Goal: Task Accomplishment & Management: Manage account settings

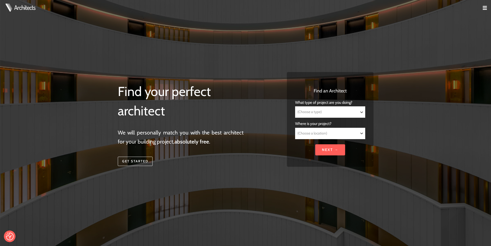
click at [483, 8] on img at bounding box center [485, 8] width 4 height 4
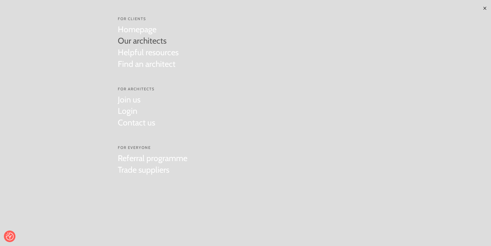
click at [131, 40] on link "Our architects" at bounding box center [148, 41] width 61 height 12
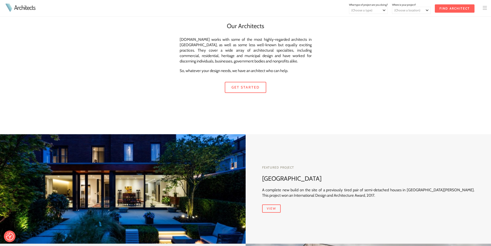
scroll to position [27, 0]
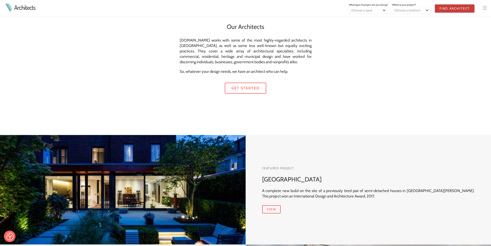
click at [455, 10] on input "Find Architect" at bounding box center [455, 8] width 40 height 8
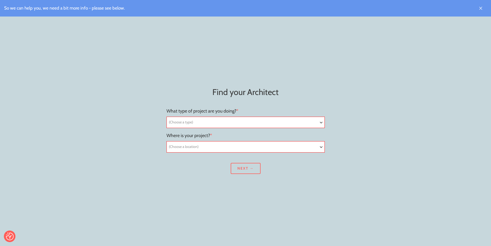
click at [221, 118] on select "(Choose a type) Residential Commercial Mixed use Conservation & Heritage Public…" at bounding box center [246, 122] width 158 height 11
select select "Residential"
click at [167, 117] on select "(Choose a type) Residential Commercial Mixed use Conservation & Heritage Public…" at bounding box center [246, 122] width 158 height 11
click at [187, 145] on select "(Choose a location) London Birmingham Leeds Glasgow Sheffield Bradford Edinburg…" at bounding box center [246, 146] width 158 height 11
select select "Liverpool"
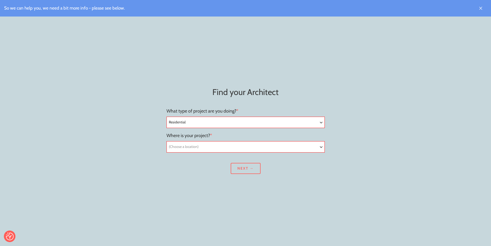
click at [167, 141] on select "(Choose a location) London Birmingham Leeds Glasgow Sheffield Bradford Edinburg…" at bounding box center [246, 146] width 158 height 11
click at [250, 170] on input "Next →" at bounding box center [246, 168] width 30 height 11
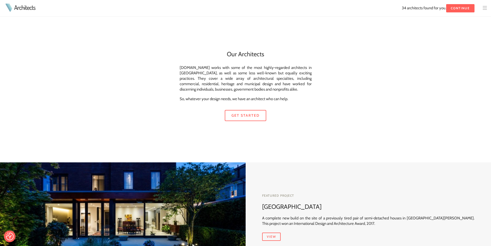
scroll to position [27, 0]
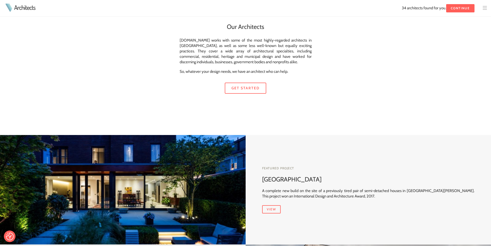
click at [485, 10] on img at bounding box center [485, 8] width 4 height 4
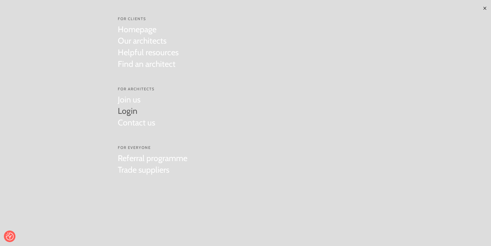
click at [132, 113] on link "Login" at bounding box center [136, 111] width 37 height 12
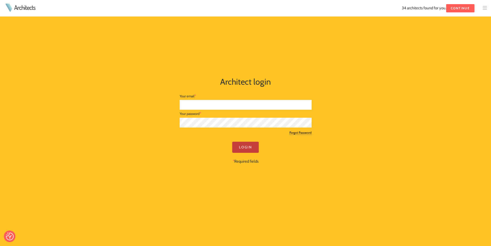
type input "[PERSON_NAME][EMAIL_ADDRESS][DOMAIN_NAME]"
click at [241, 147] on input "Login" at bounding box center [245, 146] width 27 height 11
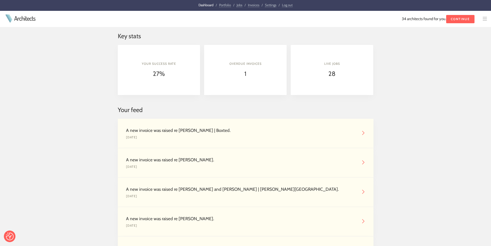
click at [415, 19] on form "34 architects found for you. Continue" at bounding box center [309, 19] width 329 height 8
click at [226, 5] on link "Portfolio" at bounding box center [225, 5] width 12 height 4
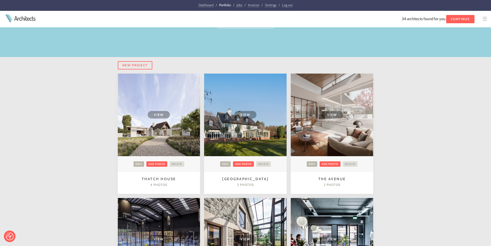
scroll to position [77, 0]
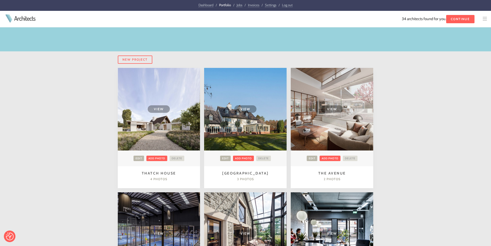
click at [156, 107] on span "View" at bounding box center [159, 108] width 22 height 7
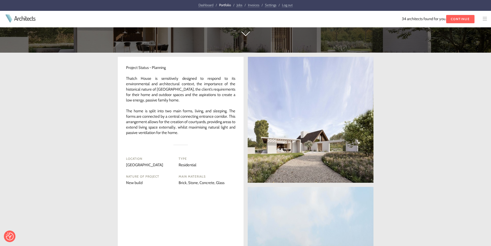
scroll to position [206, 0]
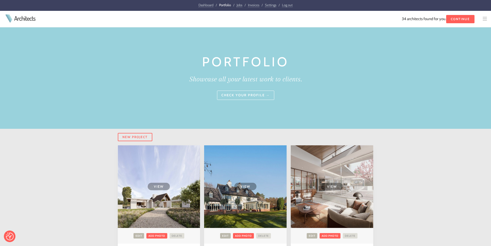
scroll to position [77, 0]
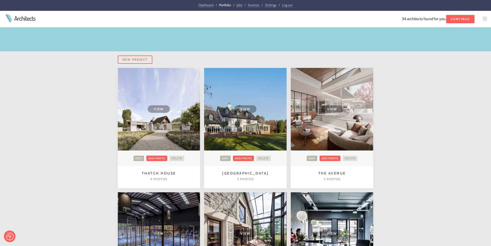
click at [487, 19] on link at bounding box center [487, 19] width 8 height 5
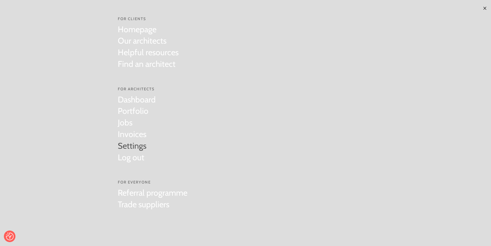
click at [136, 149] on link "Settings" at bounding box center [137, 146] width 38 height 12
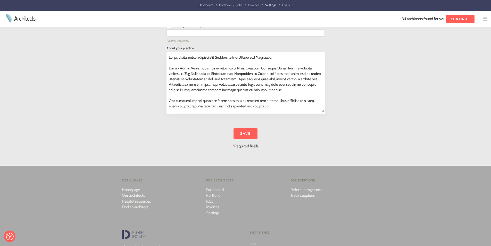
scroll to position [727, 0]
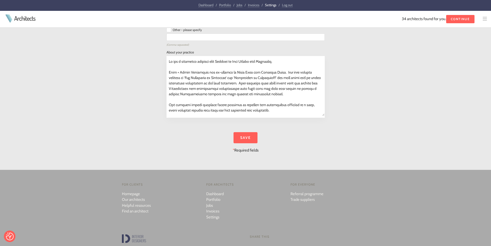
click at [219, 89] on textarea at bounding box center [246, 86] width 158 height 60
click at [186, 67] on textarea at bounding box center [246, 86] width 158 height 60
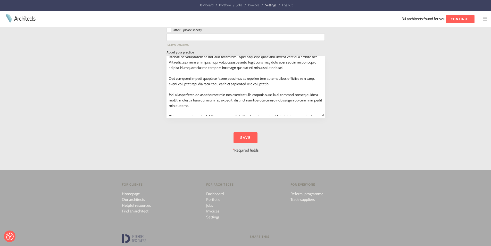
scroll to position [38, 0]
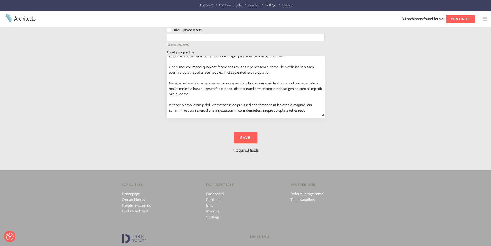
drag, startPoint x: 174, startPoint y: 62, endPoint x: 306, endPoint y: 119, distance: 143.3
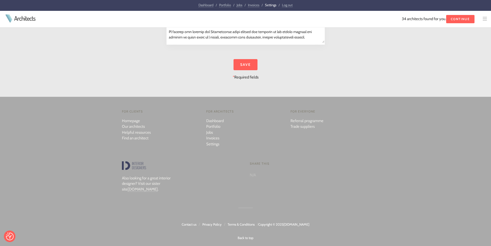
scroll to position [676, 0]
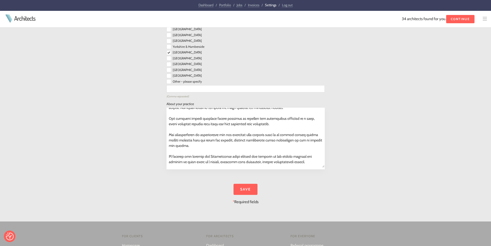
click at [292, 127] on textarea at bounding box center [246, 138] width 158 height 60
click at [313, 169] on div at bounding box center [245, 138] width 158 height 62
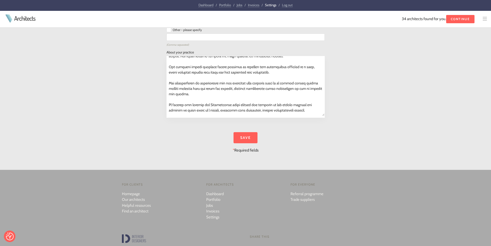
scroll to position [0, 0]
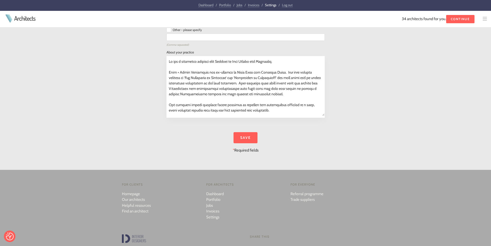
drag, startPoint x: 306, startPoint y: 110, endPoint x: 115, endPoint y: 13, distance: 214.1
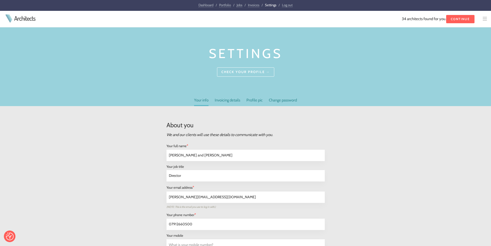
click at [202, 99] on link "Your info" at bounding box center [201, 101] width 14 height 9
click at [248, 71] on link "Check your profile →" at bounding box center [245, 71] width 57 height 9
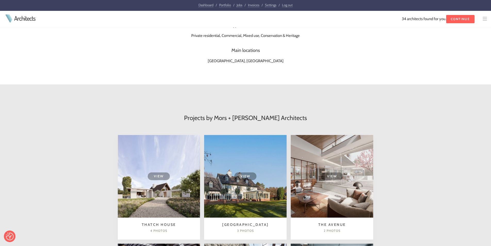
scroll to position [309, 0]
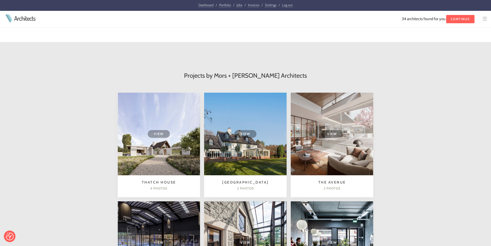
click at [168, 146] on td "View" at bounding box center [159, 134] width 82 height 82
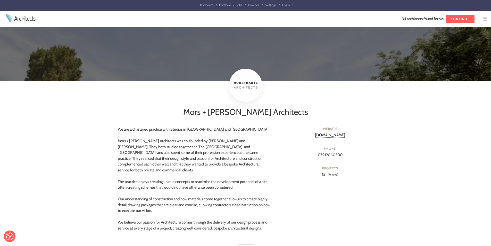
click at [334, 174] on link "View" at bounding box center [333, 174] width 8 height 5
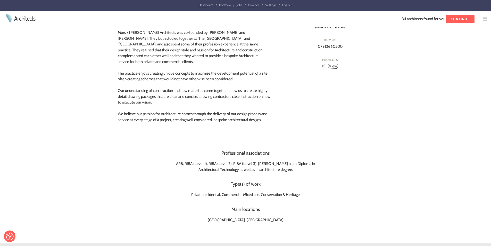
scroll to position [323, 0]
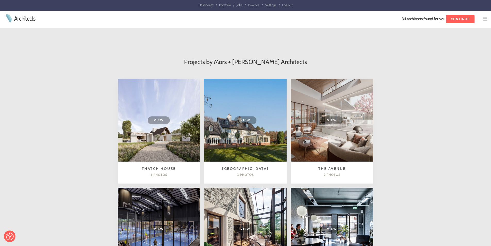
click at [165, 116] on span "View" at bounding box center [159, 119] width 22 height 7
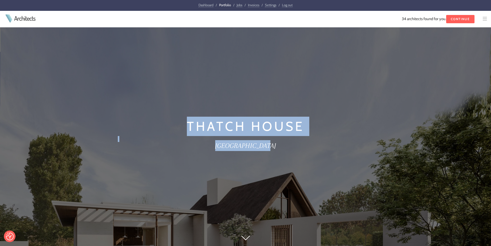
drag, startPoint x: 189, startPoint y: 123, endPoint x: 273, endPoint y: 144, distance: 87.1
click at [273, 144] on div "Thatch House Buckinghamshire" at bounding box center [246, 133] width 264 height 133
copy div "Thatch House Buckinghamshire"
click at [330, 163] on div at bounding box center [246, 167] width 256 height 33
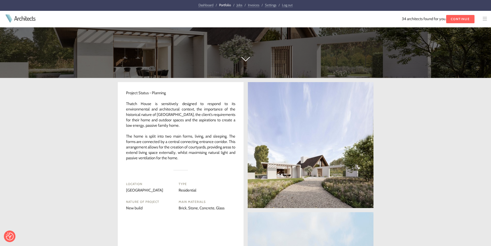
scroll to position [180, 0]
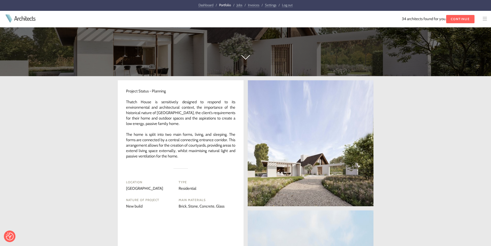
click at [128, 95] on p "Project Status - Planning Thatch House is sensitively designed to respond to it…" at bounding box center [180, 123] width 109 height 70
drag, startPoint x: 127, startPoint y: 92, endPoint x: 200, endPoint y: 154, distance: 95.9
click at [200, 154] on p "Project Status - Planning Thatch House is sensitively designed to respond to it…" at bounding box center [180, 123] width 109 height 70
copy p "Project Status - Planning Thatch House is sensitively designed to respond to it…"
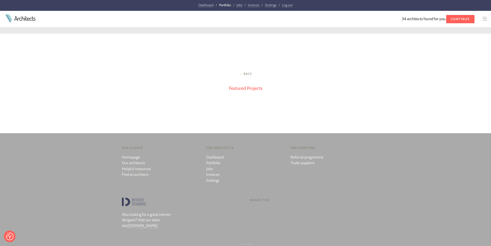
scroll to position [674, 0]
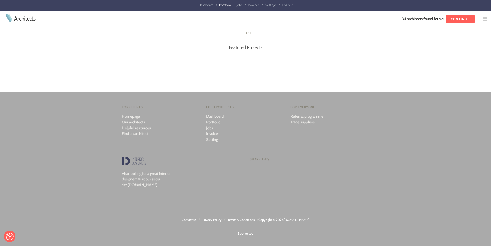
click at [251, 50] on link "Featured Projects" at bounding box center [245, 48] width 33 height 6
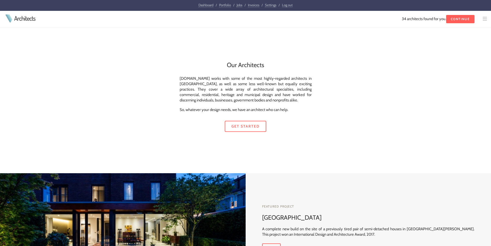
scroll to position [146, 0]
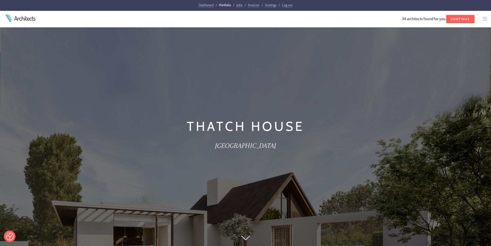
click at [269, 4] on link "Settings" at bounding box center [270, 5] width 11 height 4
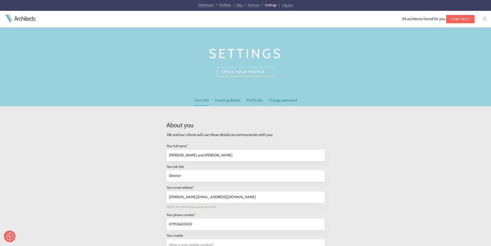
click at [240, 5] on link "Jobs" at bounding box center [240, 5] width 6 height 4
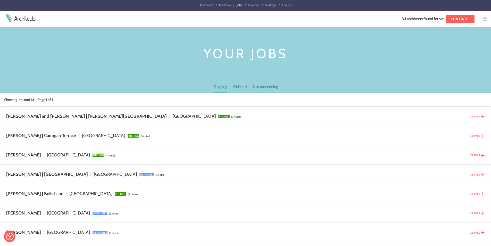
click at [270, 5] on link "Settings" at bounding box center [270, 5] width 11 height 4
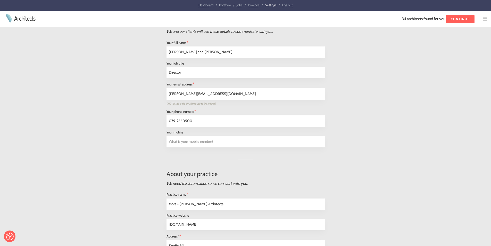
scroll to position [26, 0]
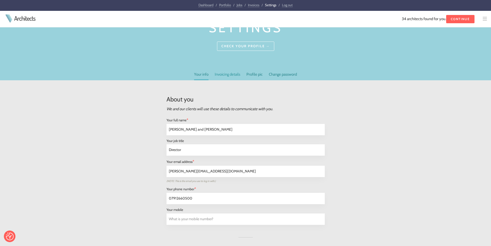
click at [226, 75] on link "Invoicing details" at bounding box center [228, 75] width 26 height 8
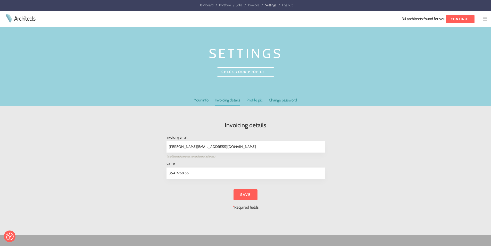
click at [253, 99] on link "Profile pic" at bounding box center [254, 101] width 16 height 8
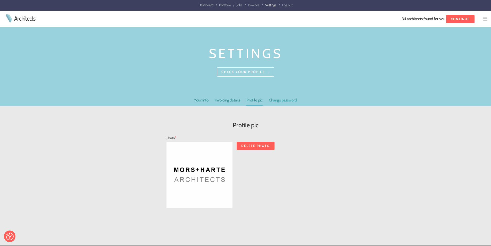
click at [277, 100] on link "Change password" at bounding box center [283, 101] width 28 height 8
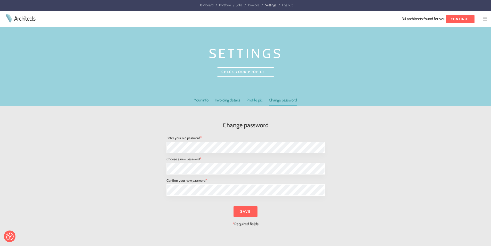
click at [253, 102] on link "Profile pic" at bounding box center [254, 101] width 16 height 8
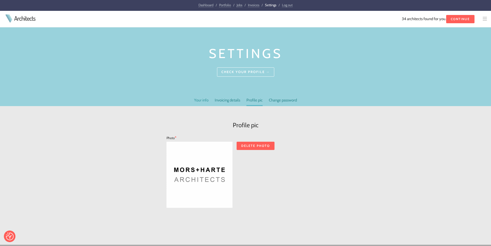
click at [197, 98] on link "Your info" at bounding box center [201, 101] width 14 height 8
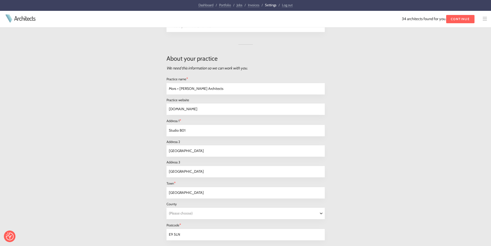
scroll to position [109, 0]
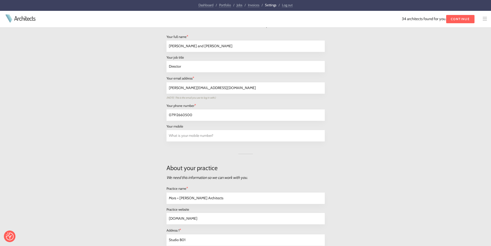
click at [238, 5] on link "Jobs" at bounding box center [240, 5] width 6 height 4
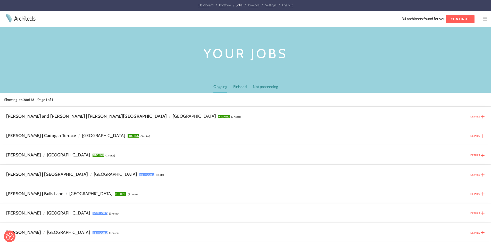
click at [272, 3] on link "Settings" at bounding box center [270, 5] width 11 height 4
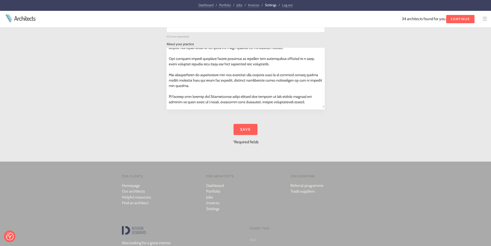
scroll to position [805, 0]
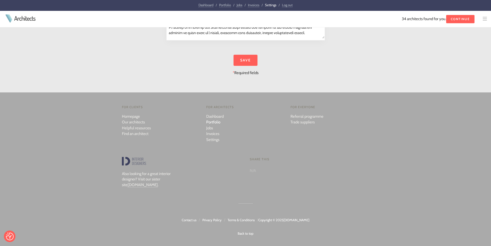
click at [219, 121] on link "Portfolio" at bounding box center [213, 122] width 14 height 5
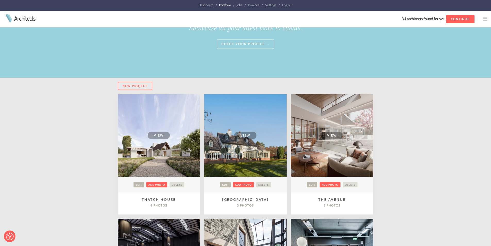
scroll to position [52, 0]
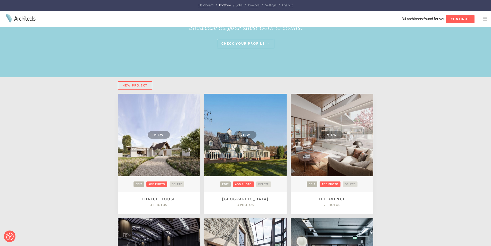
click at [252, 166] on td "View" at bounding box center [245, 135] width 82 height 82
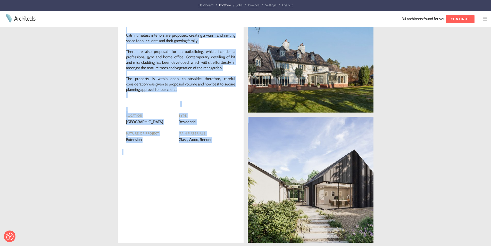
scroll to position [281, 0]
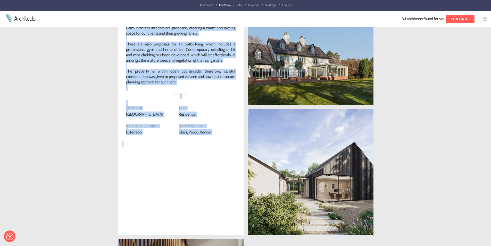
drag, startPoint x: 184, startPoint y: 79, endPoint x: 220, endPoint y: 75, distance: 35.9
click at [220, 75] on div "Dashboard / Portfolio / Jobs / Invoices / Settings / Log out Architects Archite…" at bounding box center [245, 178] width 491 height 918
copy div "Cheshire House Cheshire Project Status - Construction Complete renovation and e…"
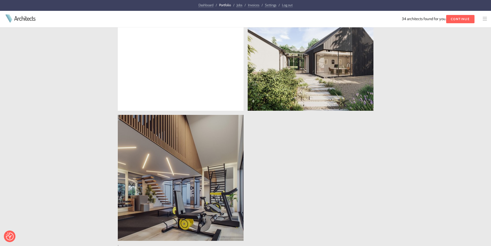
scroll to position [230, 0]
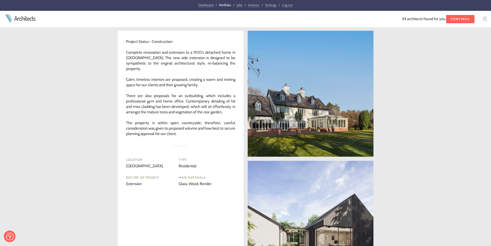
drag, startPoint x: 289, startPoint y: 103, endPoint x: 403, endPoint y: 101, distance: 113.9
click at [403, 101] on div "Project Status - Construction Complete renovation and extension to a 1920's det…" at bounding box center [245, 232] width 491 height 410
click at [307, 127] on link at bounding box center [311, 94] width 126 height 126
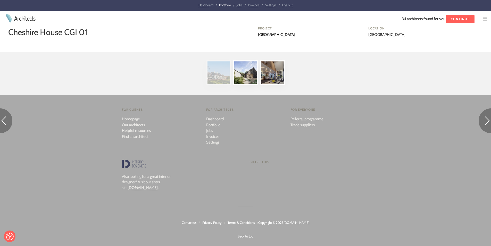
scroll to position [293, 0]
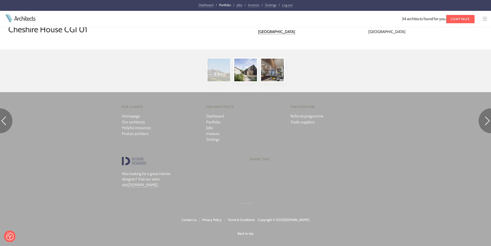
click at [229, 75] on img at bounding box center [218, 69] width 25 height 25
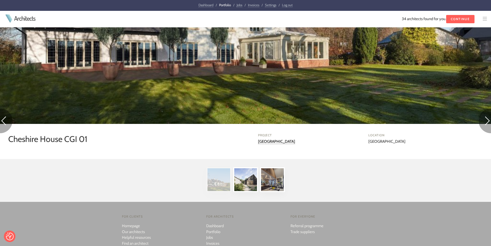
scroll to position [293, 0]
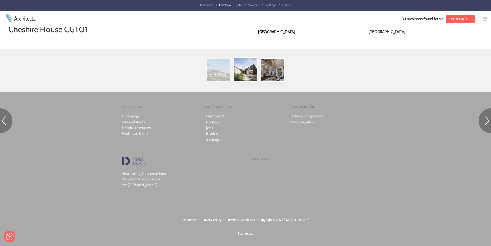
click at [246, 75] on img at bounding box center [245, 69] width 25 height 25
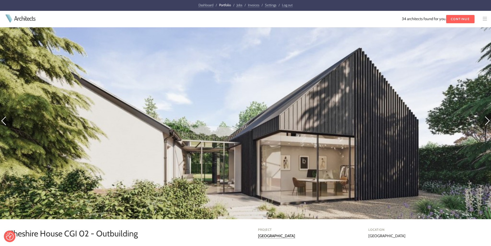
scroll to position [206, 0]
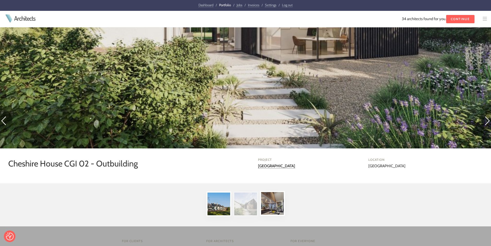
click at [272, 203] on img at bounding box center [272, 203] width 25 height 25
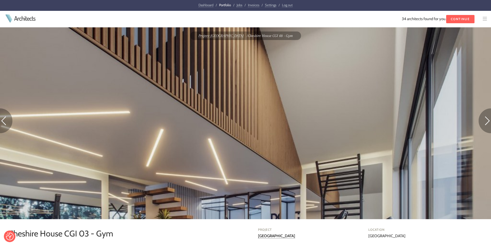
click at [6, 117] on img at bounding box center [6, 120] width 12 height 25
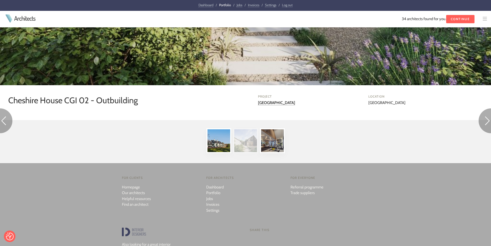
scroll to position [263, 0]
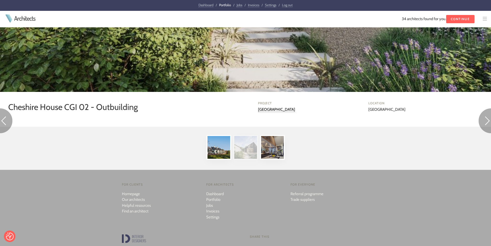
click at [8, 118] on img at bounding box center [6, 120] width 12 height 25
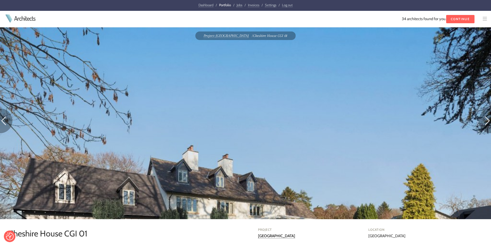
drag, startPoint x: 0, startPoint y: 0, endPoint x: 8, endPoint y: 118, distance: 118.0
click at [8, 118] on img at bounding box center [6, 120] width 12 height 25
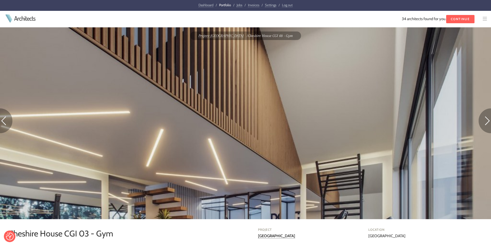
click at [3, 121] on img at bounding box center [6, 120] width 12 height 25
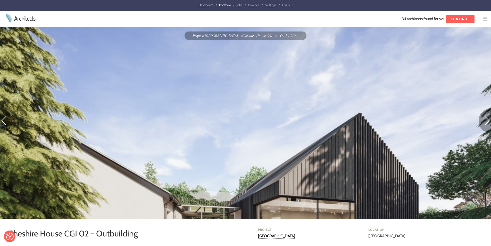
click at [3, 121] on img at bounding box center [6, 120] width 12 height 25
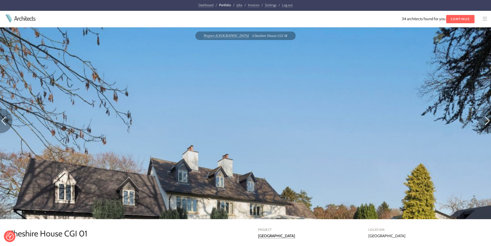
click at [3, 121] on img at bounding box center [6, 120] width 12 height 25
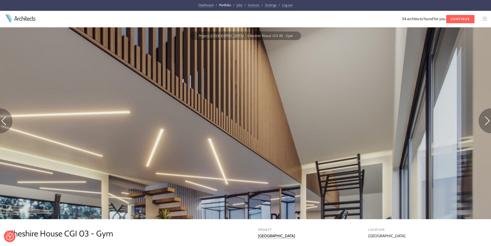
click at [3, 121] on img at bounding box center [6, 120] width 12 height 25
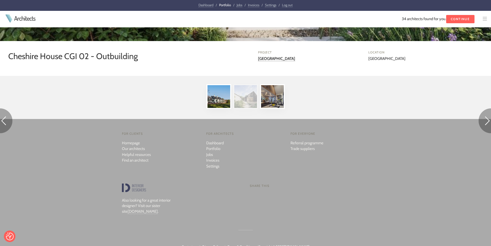
scroll to position [340, 0]
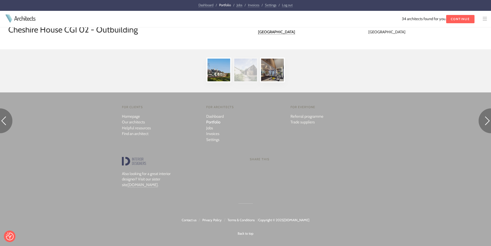
click at [214, 122] on link "Portfolio" at bounding box center [213, 122] width 14 height 5
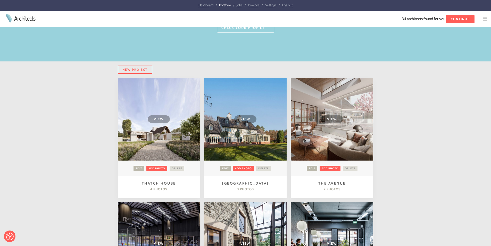
scroll to position [77, 0]
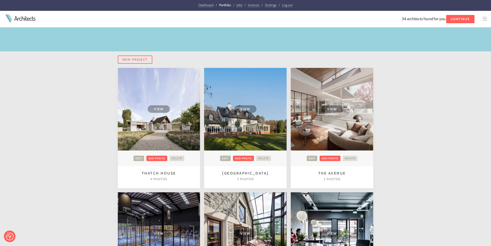
click at [334, 124] on td "View" at bounding box center [332, 109] width 82 height 82
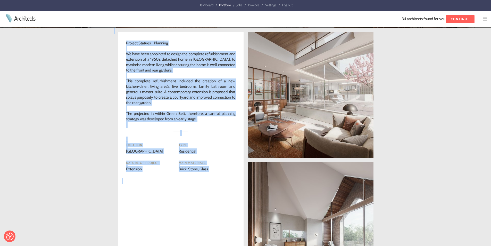
scroll to position [231, 0]
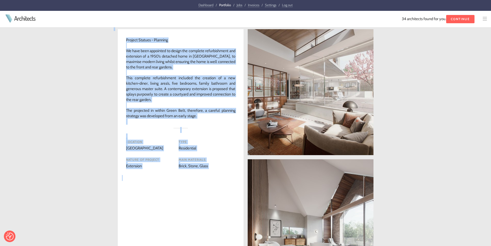
drag, startPoint x: 202, startPoint y: 101, endPoint x: 205, endPoint y: 116, distance: 15.8
click at [205, 116] on div "Dashboard / Portfolio / Jobs / Invoices / Settings / Log out Architects Archite…" at bounding box center [245, 163] width 491 height 788
copy div "The Avenue Cheshire Project Statues - Planning We have been appointed to design…"
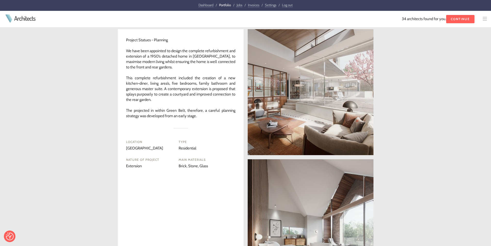
click at [223, 140] on h4 "Type" at bounding box center [203, 141] width 48 height 5
click at [332, 107] on link at bounding box center [311, 92] width 126 height 126
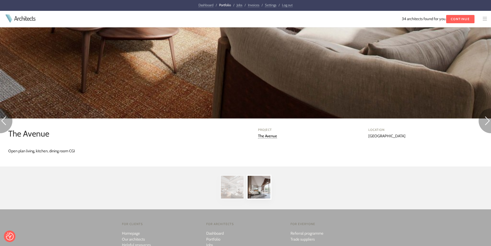
scroll to position [464, 0]
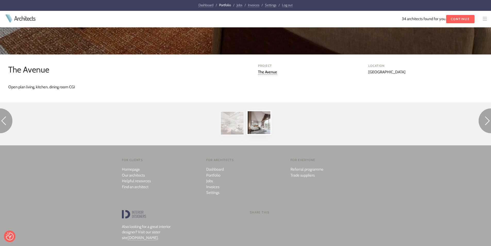
click at [256, 121] on img at bounding box center [259, 122] width 25 height 25
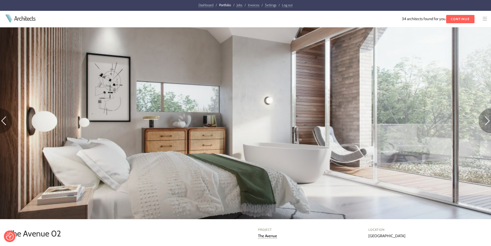
scroll to position [206, 0]
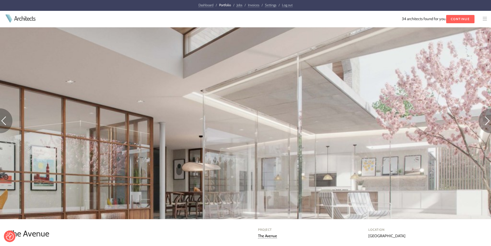
scroll to position [52, 0]
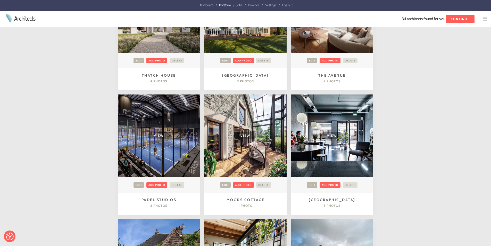
scroll to position [206, 0]
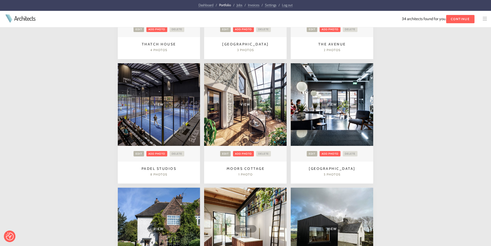
click at [163, 105] on span "View" at bounding box center [159, 103] width 22 height 7
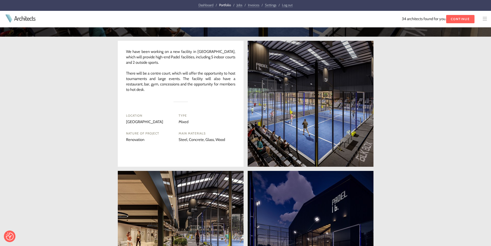
scroll to position [102, 0]
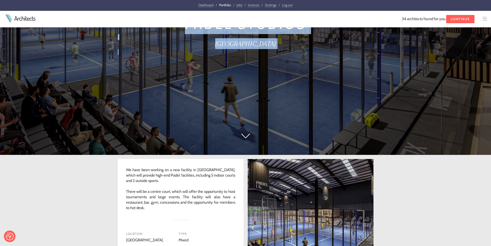
drag, startPoint x: 187, startPoint y: 99, endPoint x: 150, endPoint y: 207, distance: 113.7
copy div "Padel Studios Cheshire We have been working on a new facility in Cheshire, whic…"
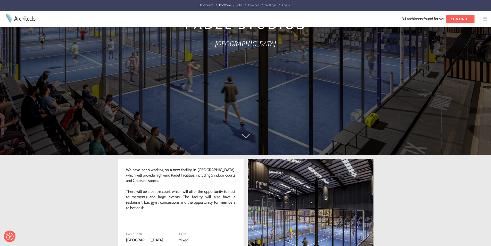
click at [190, 212] on div at bounding box center [180, 214] width 109 height 8
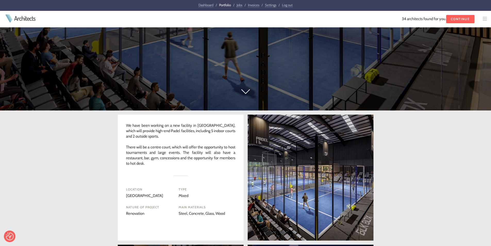
scroll to position [153, 0]
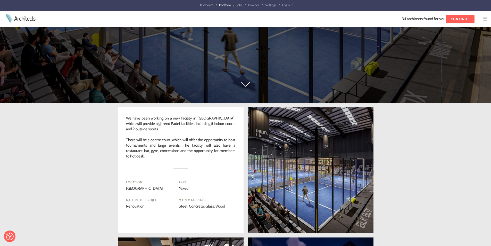
click at [304, 158] on link at bounding box center [311, 170] width 126 height 126
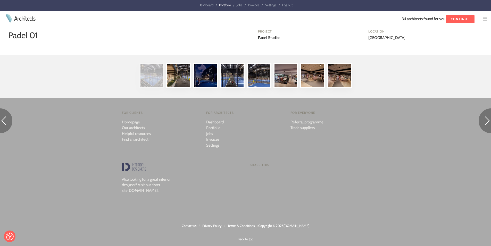
scroll to position [335, 0]
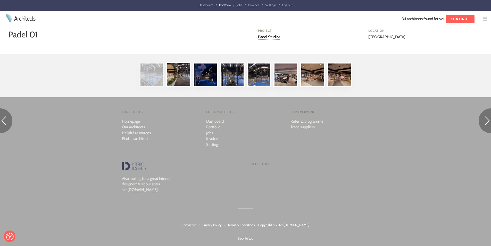
click at [182, 79] on img at bounding box center [178, 74] width 25 height 25
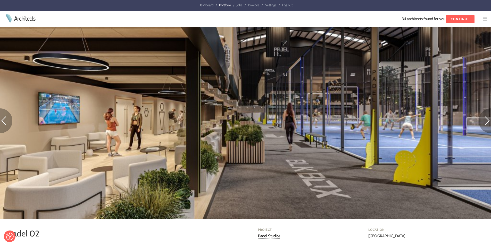
scroll to position [129, 0]
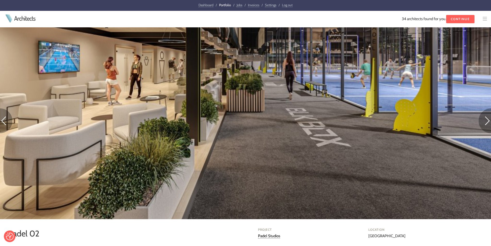
click at [485, 124] on img at bounding box center [484, 120] width 12 height 25
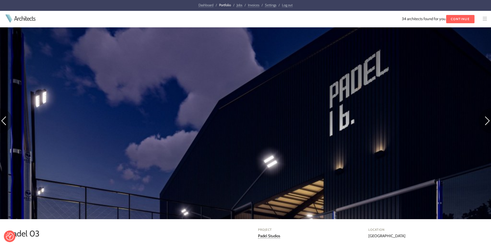
scroll to position [129, 0]
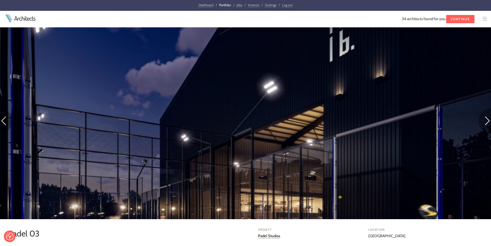
click at [486, 119] on img at bounding box center [484, 120] width 12 height 25
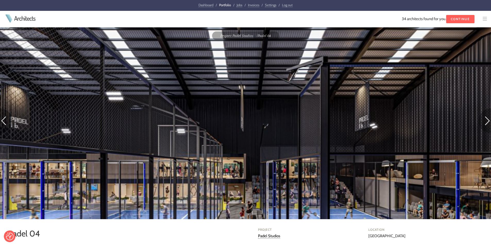
click at [487, 123] on img at bounding box center [484, 120] width 12 height 25
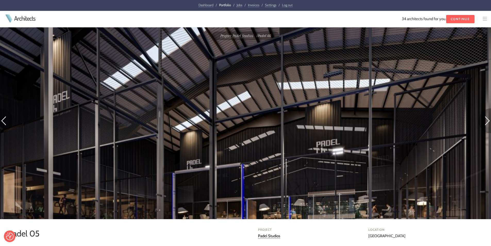
click at [487, 122] on img at bounding box center [484, 120] width 12 height 25
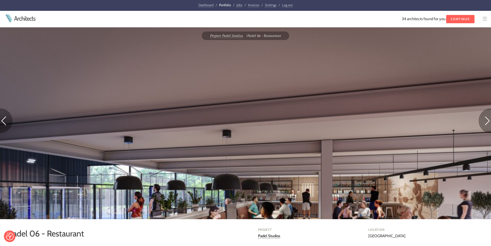
click at [485, 119] on img at bounding box center [484, 120] width 12 height 25
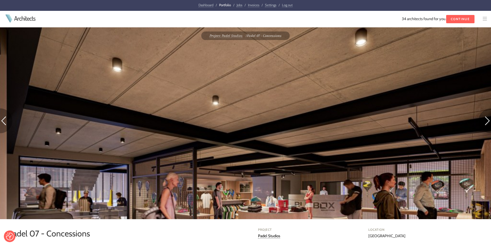
click at [487, 122] on img at bounding box center [484, 120] width 12 height 25
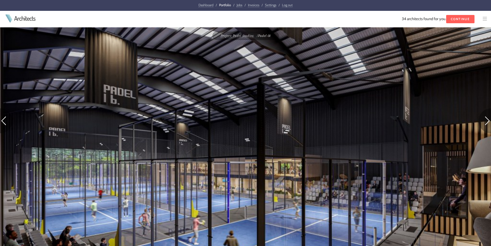
scroll to position [335, 0]
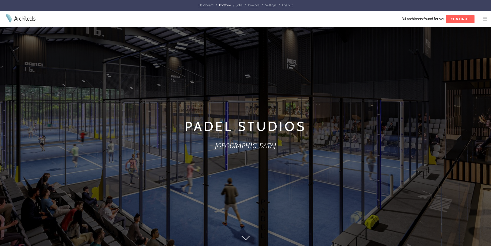
scroll to position [266, 0]
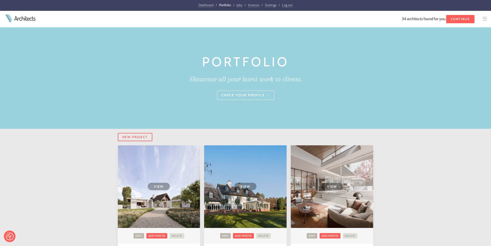
scroll to position [206, 0]
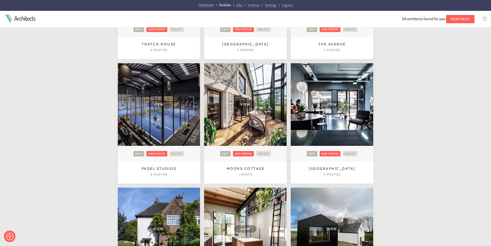
click at [240, 104] on span "View" at bounding box center [245, 103] width 22 height 7
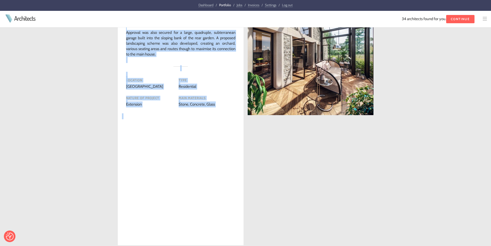
scroll to position [238, 0]
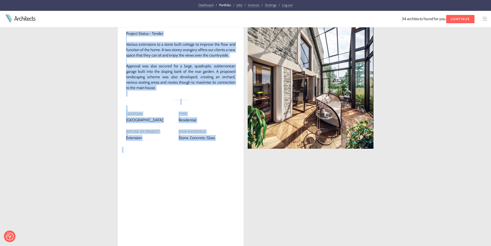
drag, startPoint x: 183, startPoint y: 124, endPoint x: 230, endPoint y: 93, distance: 56.2
click at [230, 93] on div "Dashboard / Portfolio / Jobs / Invoices / Settings / Log out Architects Archite…" at bounding box center [245, 156] width 491 height 788
copy div "Moors Cottage Manchester Project Status - Tender Various extensions to a stone …"
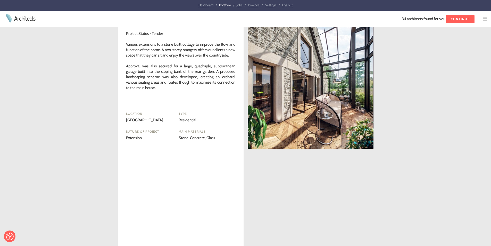
click at [209, 188] on div "Project Status - Tender Various extensions to a stone built cottage to improve …" at bounding box center [181, 151] width 126 height 256
click at [318, 119] on link at bounding box center [311, 86] width 126 height 126
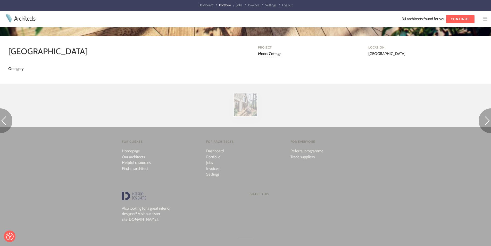
scroll to position [517, 0]
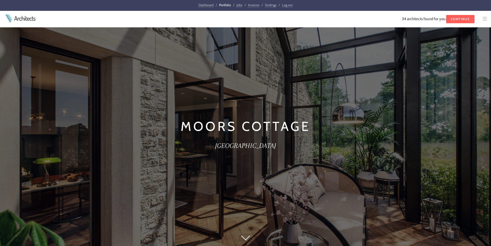
scroll to position [350, 0]
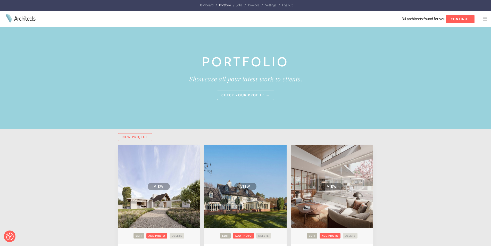
scroll to position [206, 0]
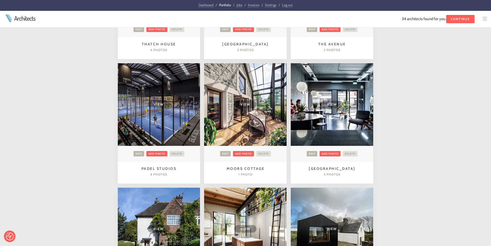
click at [349, 123] on td "View" at bounding box center [332, 104] width 82 height 82
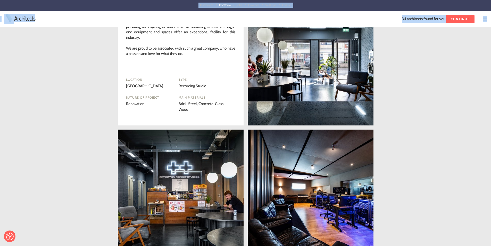
scroll to position [248, 0]
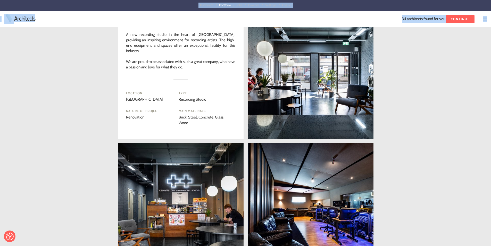
drag, startPoint x: 139, startPoint y: 124, endPoint x: 206, endPoint y: 60, distance: 92.4
click at [206, 60] on div "Dashboard / Portfolio / Jobs / Invoices / Settings / Log out Architects Archite…" at bounding box center [245, 211] width 491 height 918
copy div "[GEOGRAPHIC_DATA] Liverpool Project Status - Complete A new recording studio in…"
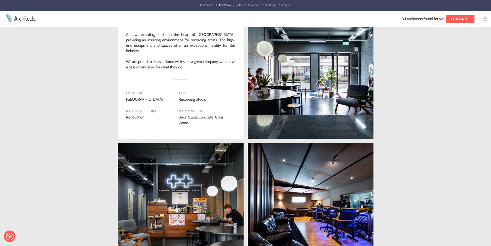
click at [417, 139] on div "Project Status - Complete A new recording studio in the heart of [GEOGRAPHIC_DA…" at bounding box center [245, 214] width 491 height 410
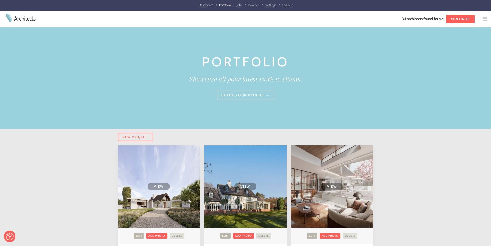
scroll to position [206, 0]
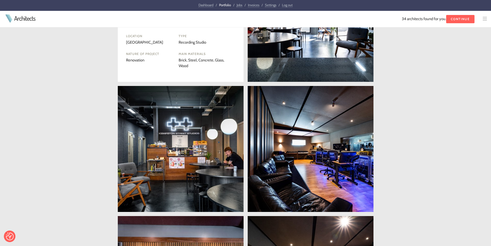
scroll to position [205, 0]
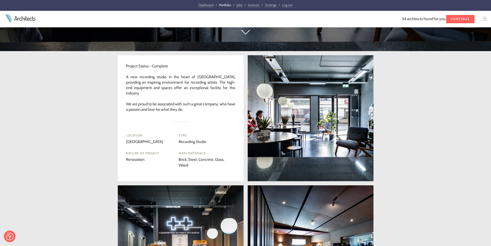
click at [298, 142] on link at bounding box center [311, 118] width 126 height 126
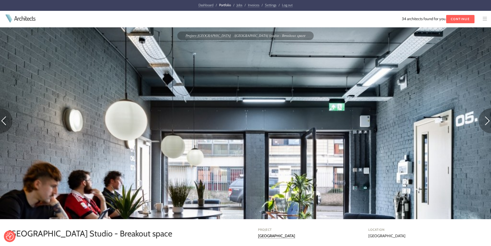
drag, startPoint x: 0, startPoint y: 0, endPoint x: 298, endPoint y: 141, distance: 329.7
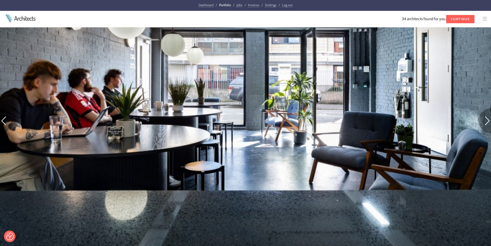
scroll to position [206, 0]
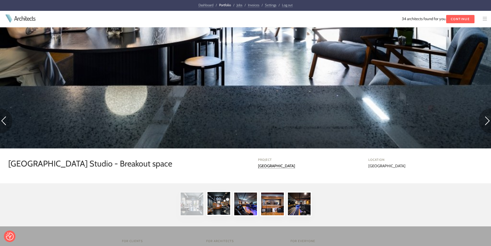
click at [220, 205] on img at bounding box center [218, 203] width 25 height 25
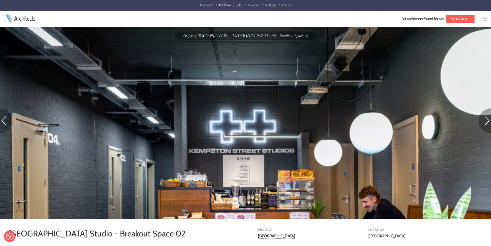
click at [488, 122] on img at bounding box center [484, 120] width 12 height 25
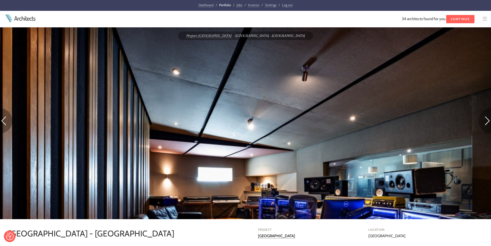
click at [485, 123] on img at bounding box center [484, 120] width 12 height 25
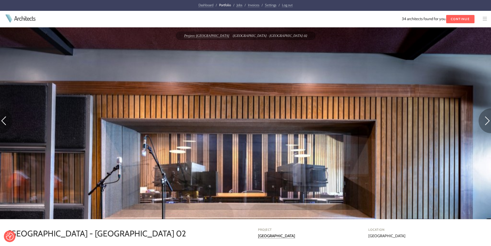
click at [485, 120] on img at bounding box center [484, 120] width 12 height 25
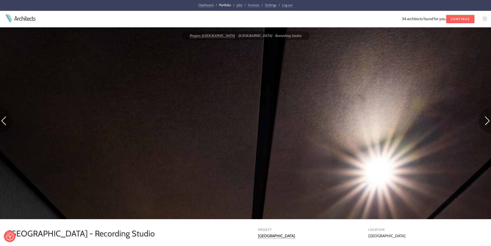
click at [482, 120] on img at bounding box center [484, 120] width 12 height 25
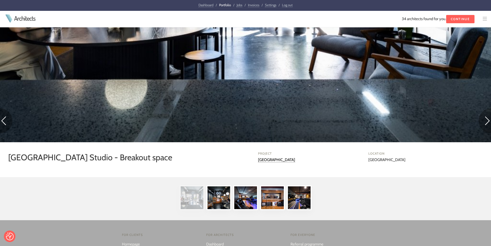
scroll to position [335, 0]
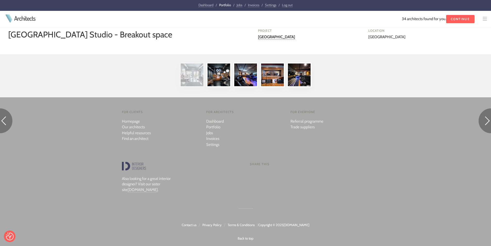
click at [357, 64] on div at bounding box center [245, 75] width 491 height 27
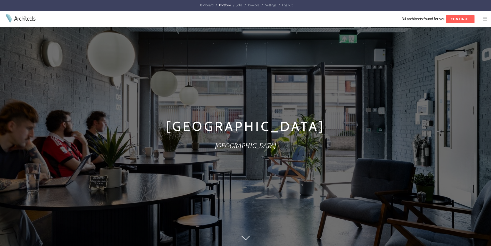
scroll to position [205, 0]
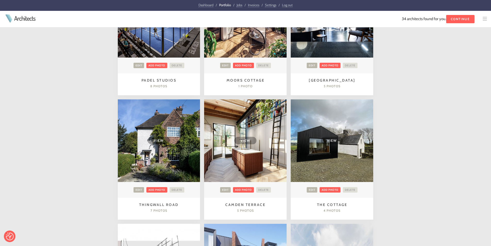
scroll to position [309, 0]
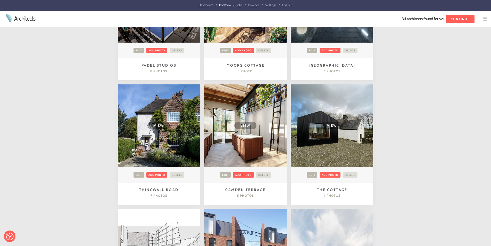
click at [155, 125] on span "View" at bounding box center [159, 125] width 22 height 7
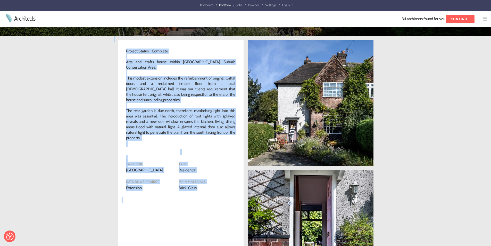
scroll to position [224, 0]
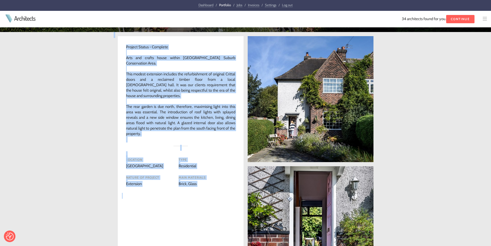
drag, startPoint x: 180, startPoint y: 72, endPoint x: 201, endPoint y: 129, distance: 60.7
copy div "Thingwall Road Liverpool Project Status - Complete Arts and crafts house within…"
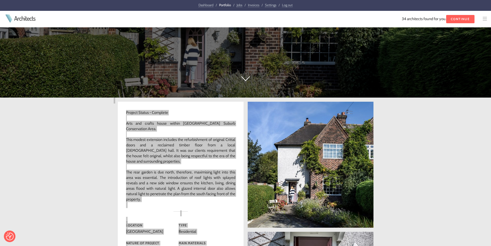
scroll to position [121, 0]
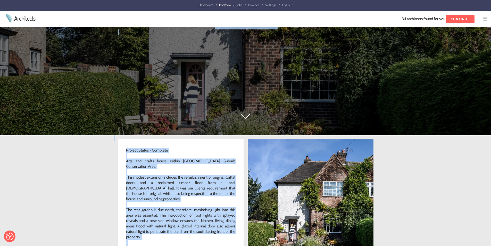
click at [299, 120] on div "[GEOGRAPHIC_DATA]" at bounding box center [245, 12] width 491 height 246
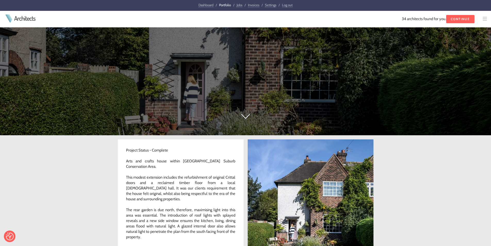
click at [305, 168] on link at bounding box center [311, 202] width 126 height 126
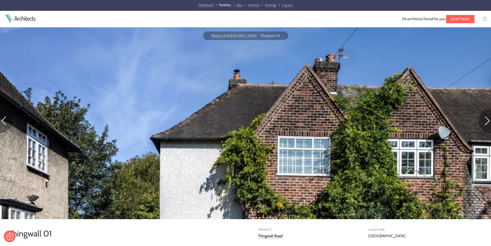
scroll to position [180, 0]
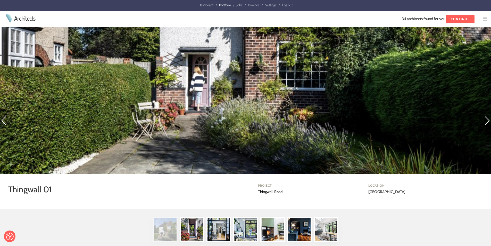
click at [199, 228] on img at bounding box center [192, 228] width 25 height 25
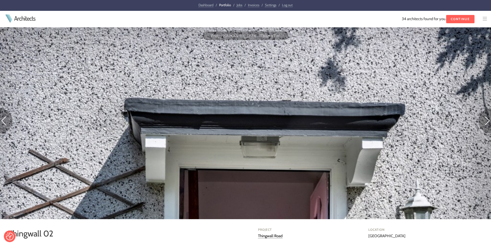
click at [487, 116] on img at bounding box center [484, 120] width 12 height 25
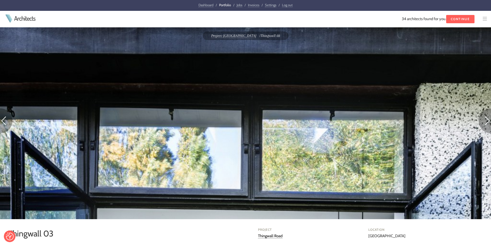
click at [490, 118] on img at bounding box center [484, 120] width 12 height 25
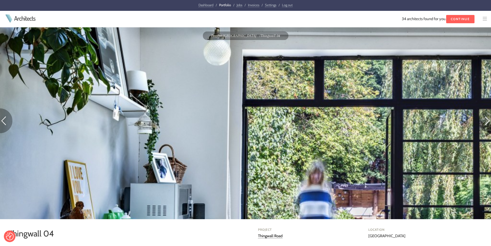
click at [488, 124] on img at bounding box center [484, 120] width 12 height 25
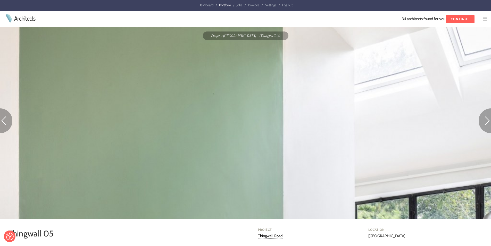
click at [488, 118] on img at bounding box center [484, 120] width 12 height 25
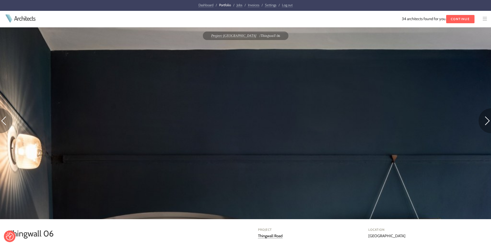
click at [485, 120] on img at bounding box center [484, 120] width 12 height 25
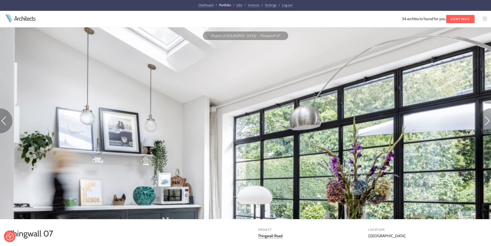
click at [486, 119] on img at bounding box center [484, 120] width 12 height 25
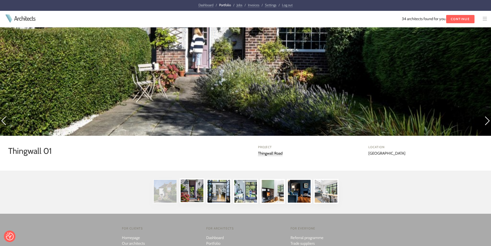
scroll to position [340, 0]
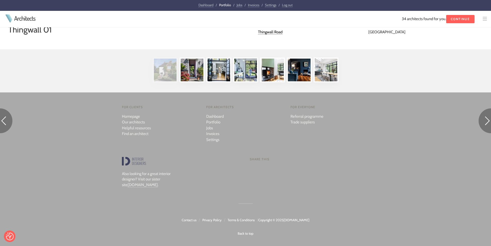
click at [385, 68] on div at bounding box center [245, 70] width 491 height 27
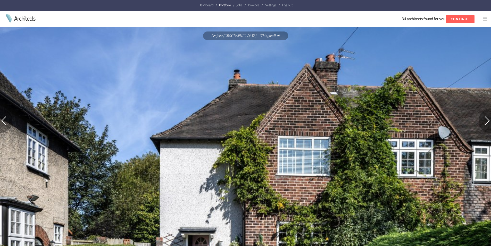
scroll to position [180, 0]
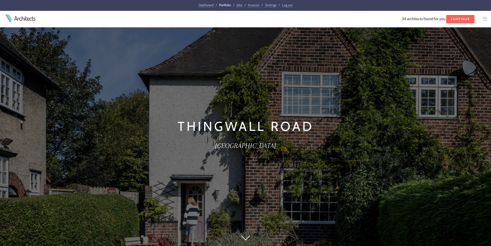
scroll to position [121, 0]
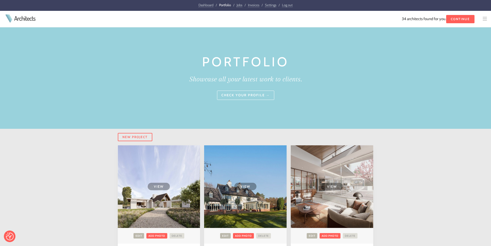
scroll to position [309, 0]
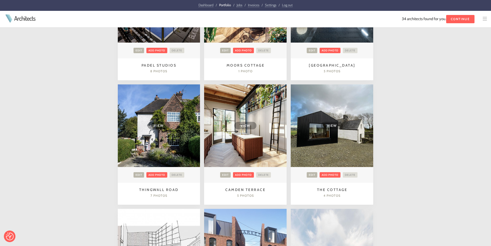
click at [242, 124] on span "View" at bounding box center [245, 125] width 22 height 7
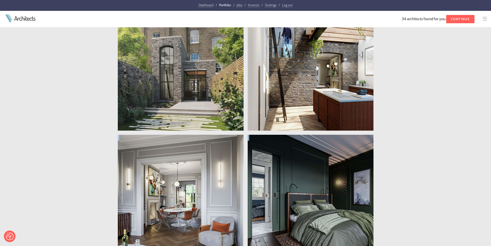
scroll to position [134, 0]
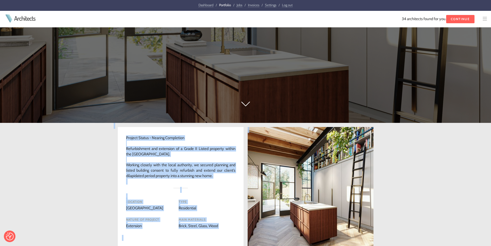
drag, startPoint x: 179, startPoint y: 125, endPoint x: 218, endPoint y: 178, distance: 65.8
copy div "[GEOGRAPHIC_DATA] [GEOGRAPHIC_DATA] Project Status - Nearing Completion Refurbi…"
click at [294, 159] on link at bounding box center [311, 190] width 126 height 126
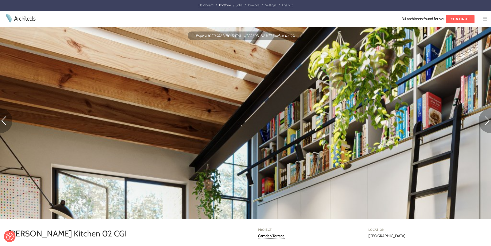
click at [490, 120] on img at bounding box center [484, 120] width 12 height 25
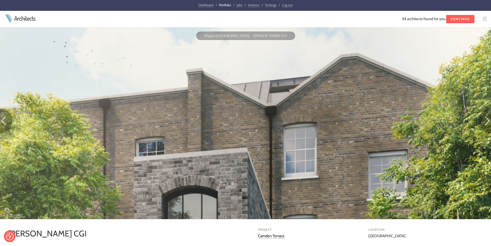
click at [485, 123] on img at bounding box center [484, 120] width 12 height 25
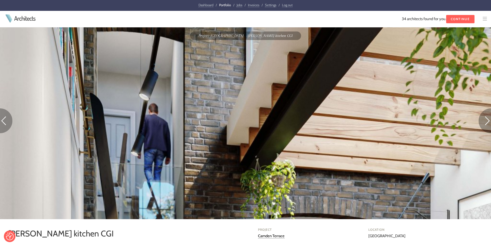
click at [482, 117] on img at bounding box center [484, 120] width 12 height 25
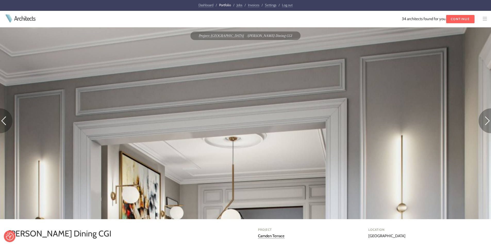
click at [485, 123] on img at bounding box center [484, 120] width 12 height 25
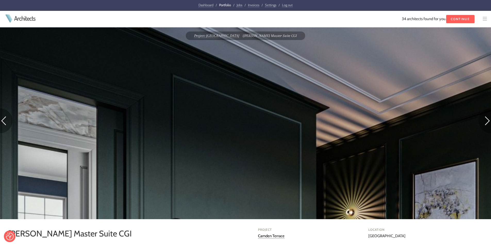
click at [484, 114] on img at bounding box center [484, 120] width 12 height 25
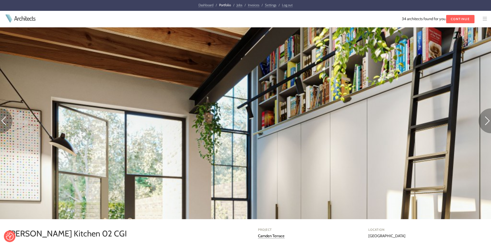
scroll to position [155, 0]
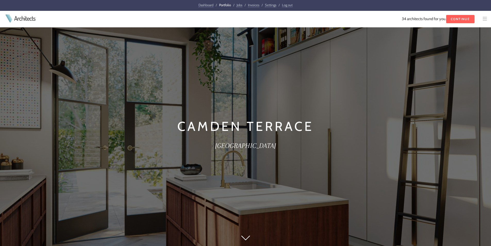
scroll to position [134, 0]
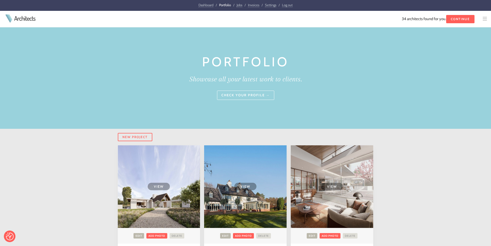
scroll to position [309, 0]
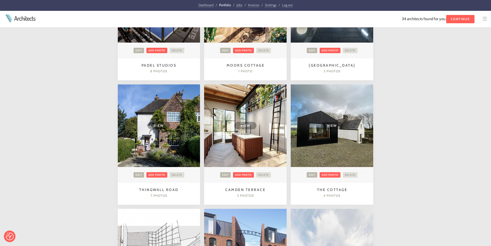
click at [336, 125] on span "View" at bounding box center [332, 125] width 22 height 7
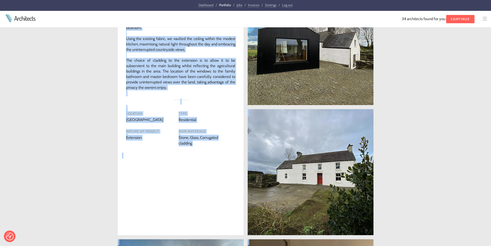
scroll to position [305, 0]
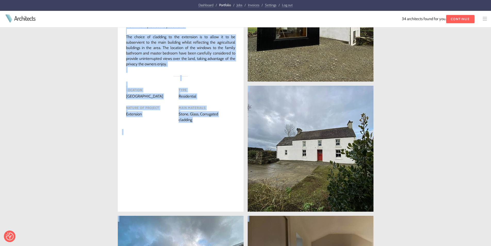
drag, startPoint x: 196, startPoint y: 123, endPoint x: 209, endPoint y: 66, distance: 58.3
click at [209, 66] on div "Dashboard / Portfolio / Jobs / Invoices / Settings / Log out Architects Archite…" at bounding box center [245, 154] width 491 height 918
copy div "The Cottage Ireland Project Status - Complete The 1870's stone cottage required…"
click at [272, 72] on link at bounding box center [311, 19] width 126 height 126
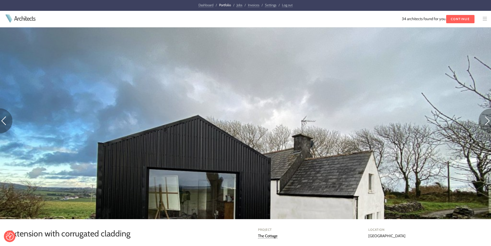
scroll to position [26, 0]
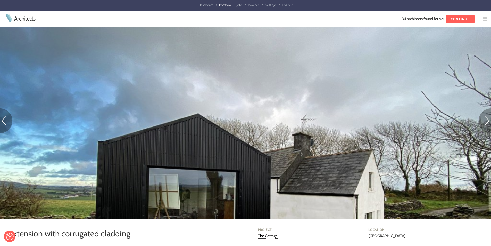
click at [485, 122] on img at bounding box center [484, 120] width 12 height 25
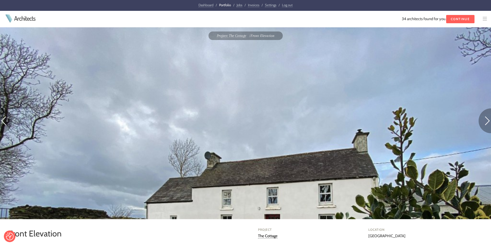
click at [487, 117] on img at bounding box center [484, 120] width 12 height 25
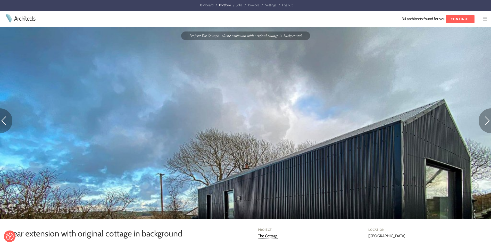
click at [486, 121] on img at bounding box center [484, 120] width 12 height 25
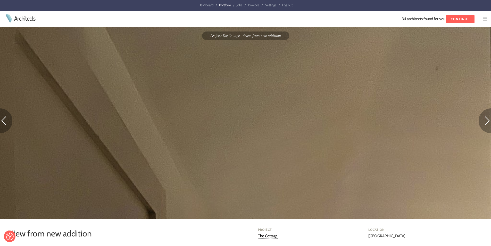
click at [488, 125] on img at bounding box center [484, 120] width 12 height 25
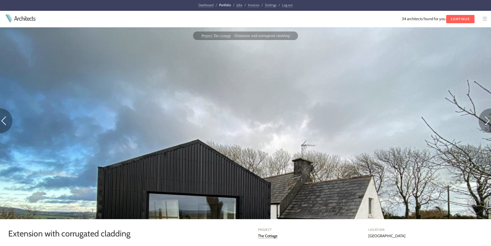
drag, startPoint x: 0, startPoint y: 0, endPoint x: 290, endPoint y: 138, distance: 320.7
click at [484, 114] on img at bounding box center [484, 120] width 12 height 25
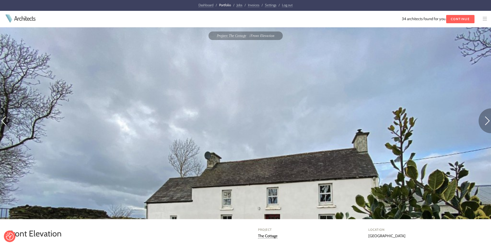
click at [484, 119] on img at bounding box center [484, 120] width 12 height 25
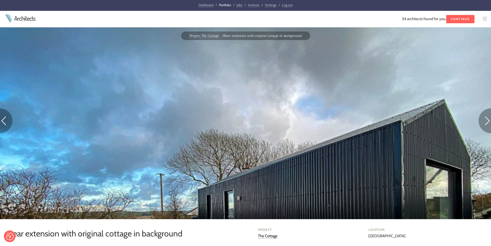
drag, startPoint x: 341, startPoint y: 115, endPoint x: 312, endPoint y: 101, distance: 32.8
click at [312, 101] on img at bounding box center [245, 211] width 491 height 368
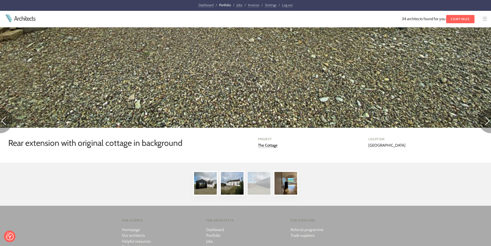
scroll to position [381, 0]
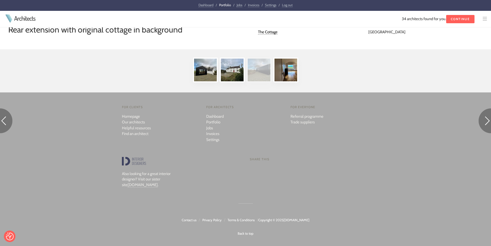
click at [339, 69] on div at bounding box center [245, 70] width 491 height 27
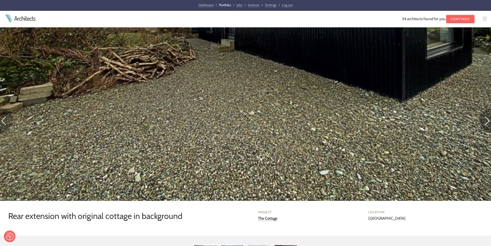
scroll to position [98, 0]
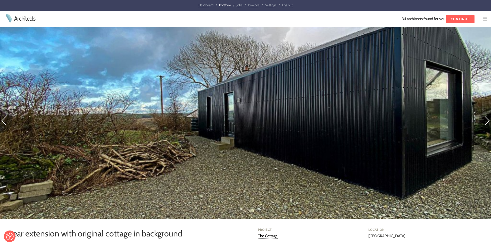
click at [488, 120] on img at bounding box center [484, 120] width 12 height 25
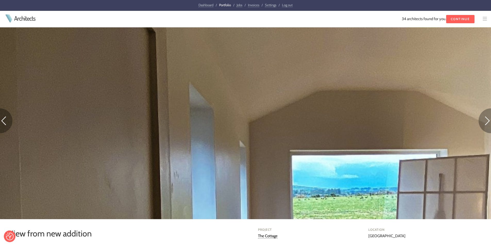
scroll to position [361, 0]
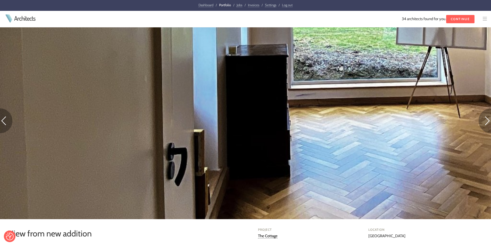
click at [483, 120] on img at bounding box center [484, 120] width 12 height 25
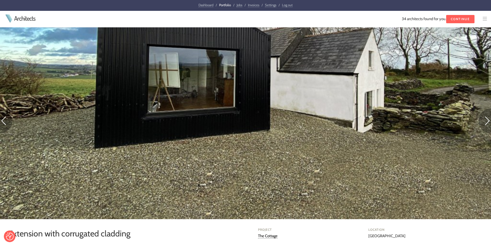
scroll to position [155, 0]
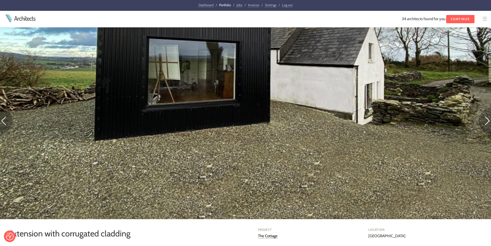
click at [485, 127] on img at bounding box center [484, 120] width 12 height 25
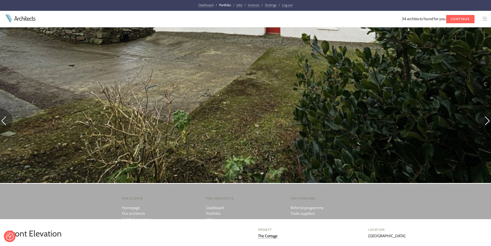
scroll to position [283, 0]
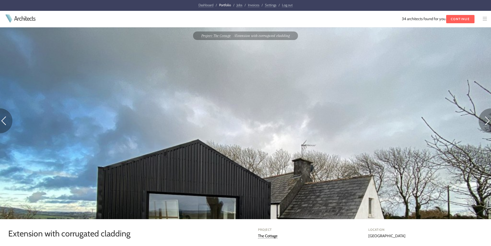
scroll to position [26, 0]
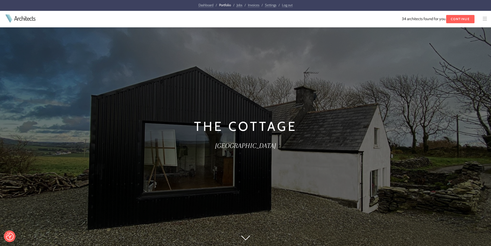
scroll to position [278, 0]
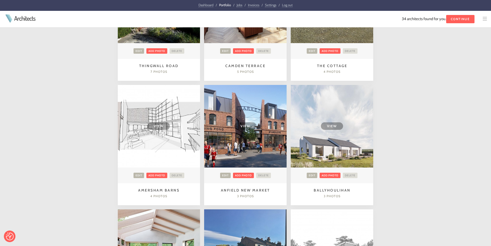
scroll to position [438, 0]
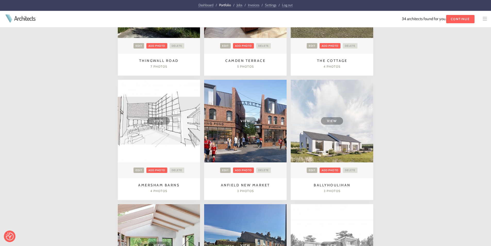
click at [162, 123] on span "View" at bounding box center [159, 120] width 22 height 7
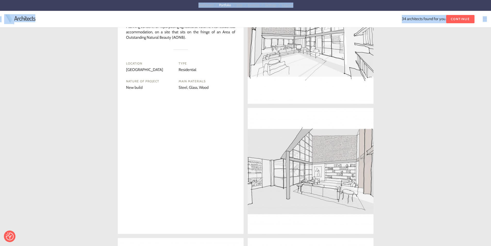
scroll to position [277, 0]
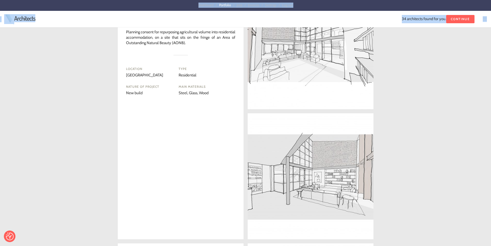
drag, startPoint x: 209, startPoint y: 149, endPoint x: 206, endPoint y: 44, distance: 105.9
click at [206, 44] on div "Dashboard / Portfolio / Jobs / Invoices / Settings / Log out Architects Archite…" at bounding box center [245, 182] width 491 height 918
copy div "Amersham Barns Buckinghamshire Project Status - Construction The conversion of …"
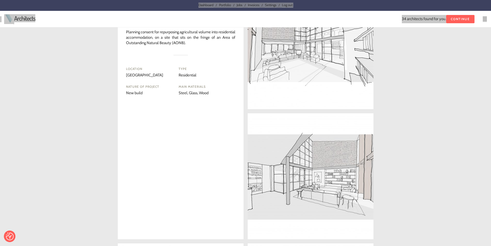
scroll to position [97, 0]
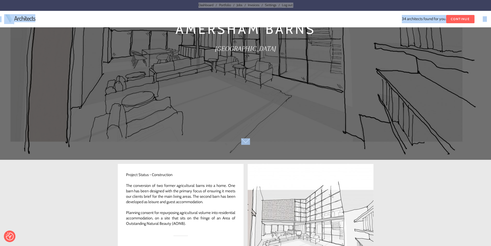
click at [303, 206] on link at bounding box center [311, 227] width 126 height 126
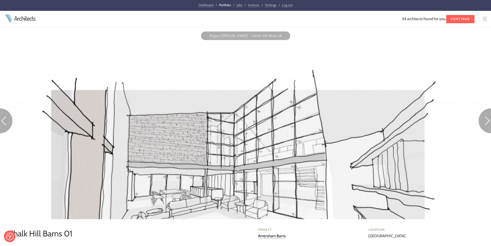
drag, startPoint x: 303, startPoint y: 147, endPoint x: 444, endPoint y: 160, distance: 141.3
click at [458, 162] on img at bounding box center [245, 179] width 491 height 304
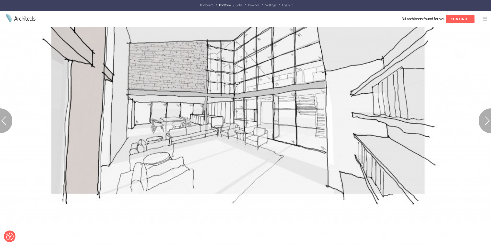
scroll to position [180, 0]
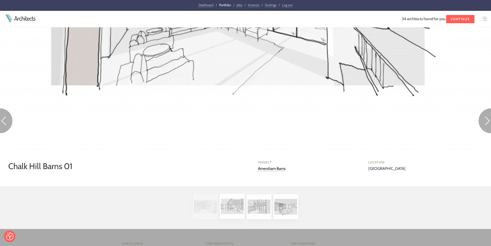
click at [223, 207] on img at bounding box center [232, 206] width 25 height 25
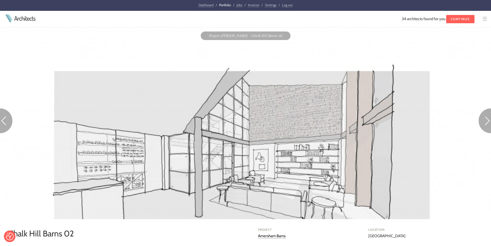
click at [485, 120] on img at bounding box center [484, 120] width 12 height 25
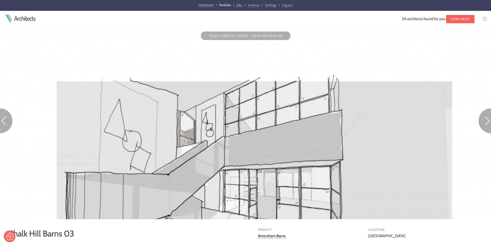
click at [480, 119] on img at bounding box center [484, 120] width 12 height 25
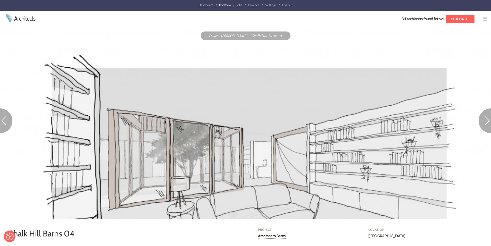
click at [486, 120] on img at bounding box center [484, 120] width 12 height 25
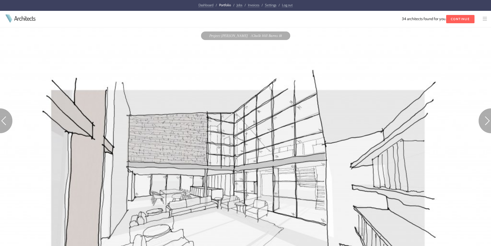
scroll to position [180, 0]
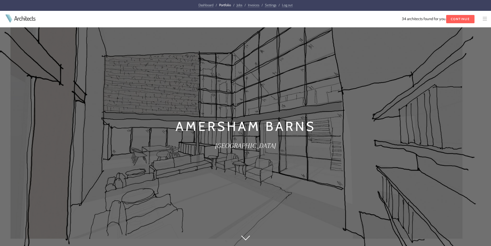
scroll to position [97, 0]
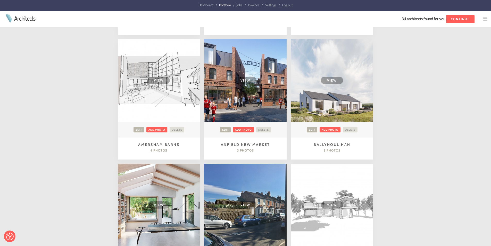
scroll to position [464, 0]
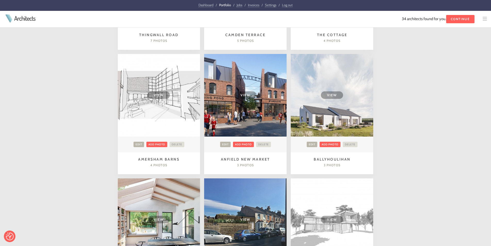
click at [250, 95] on span "View" at bounding box center [245, 94] width 22 height 7
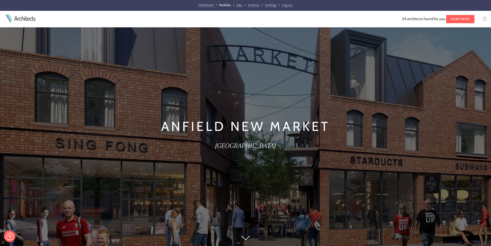
click at [163, 125] on h1 "Anfield New Market" at bounding box center [246, 125] width 256 height 19
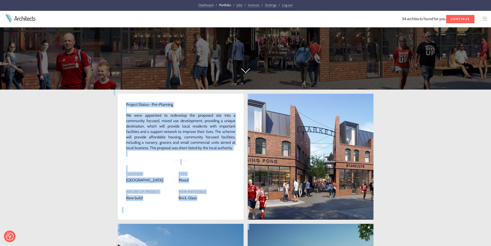
scroll to position [222, 0]
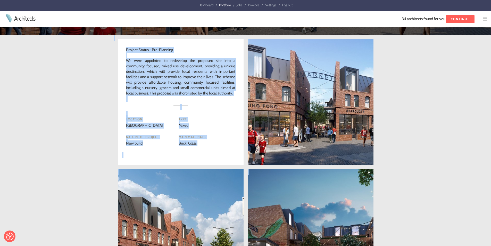
drag, startPoint x: 162, startPoint y: 126, endPoint x: 220, endPoint y: 79, distance: 74.5
click at [239, 92] on div "Dashboard / Portfolio / Jobs / Invoices / Settings / Log out Architects Archite…" at bounding box center [245, 172] width 491 height 788
copy div "Anfield New Market Liverpool Project Status - Pre-Planning We were appointed to…"
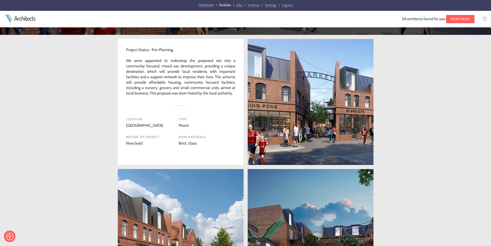
click at [431, 132] on div "Project Status - Pre-Planning We were appointed to redevelop the proposed site …" at bounding box center [245, 175] width 491 height 280
click at [348, 115] on link at bounding box center [311, 102] width 126 height 126
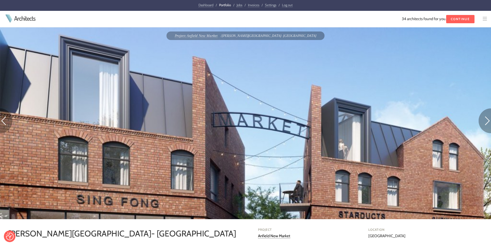
click at [485, 121] on img at bounding box center [484, 120] width 12 height 25
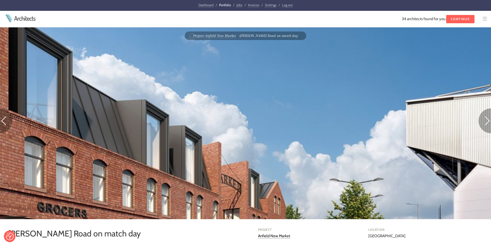
click at [485, 119] on img at bounding box center [484, 120] width 12 height 25
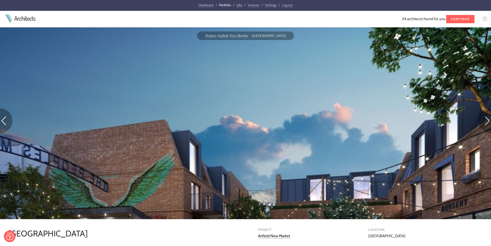
click at [486, 125] on img at bounding box center [484, 120] width 12 height 25
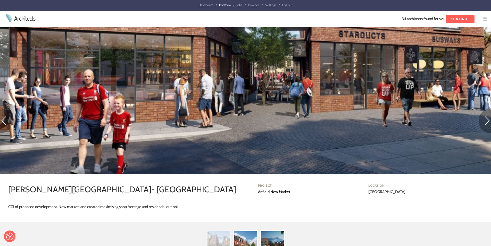
scroll to position [206, 0]
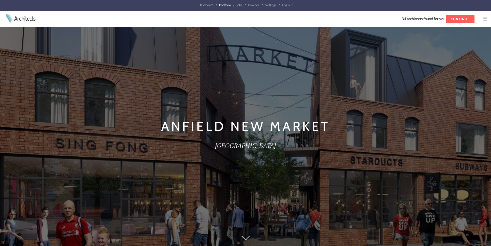
scroll to position [334, 0]
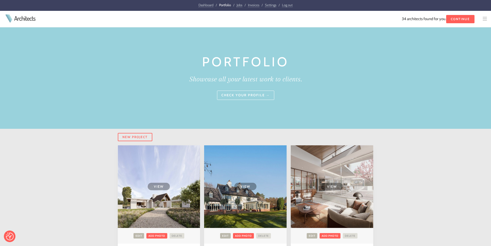
scroll to position [464, 0]
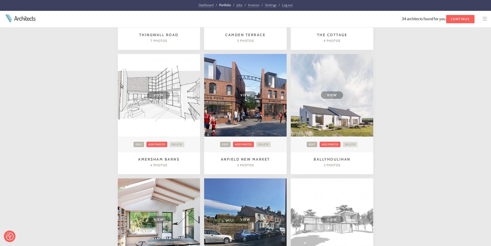
click at [334, 92] on span "View" at bounding box center [332, 94] width 22 height 7
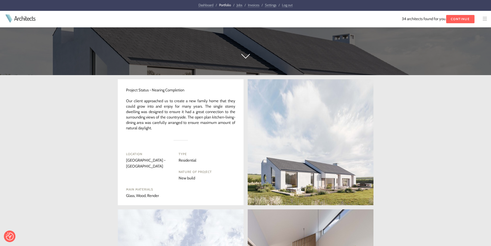
scroll to position [168, 0]
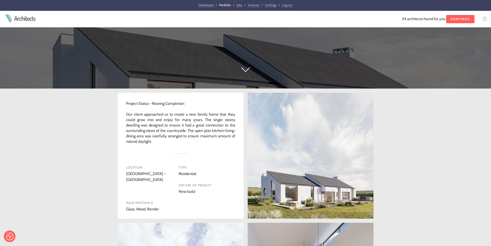
drag, startPoint x: 184, startPoint y: 122, endPoint x: 203, endPoint y: 142, distance: 26.8
click at [203, 142] on div "Dashboard / Portfolio / Jobs / Invoices / Settings / Log out Architects Archite…" at bounding box center [245, 226] width 491 height 788
copy div "Ballyhoulihan Munster - Ireland Project Status - Nearing Completion Our client …"
click at [304, 159] on link at bounding box center [311, 156] width 126 height 126
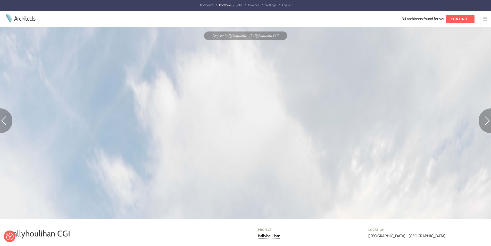
click at [483, 121] on img at bounding box center [484, 120] width 12 height 25
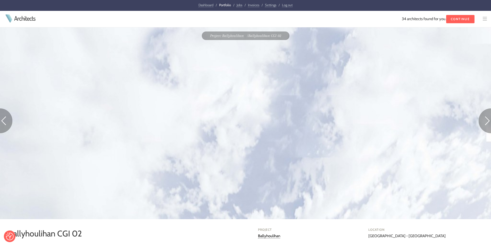
click at [487, 120] on img at bounding box center [484, 120] width 12 height 25
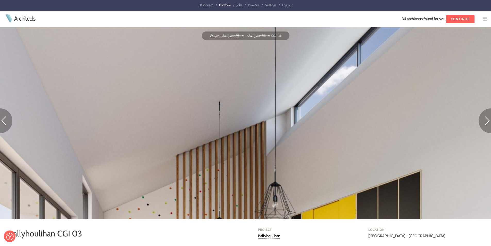
click at [486, 117] on img at bounding box center [484, 120] width 12 height 25
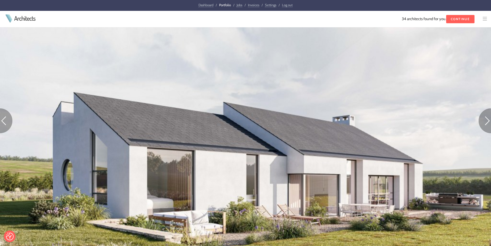
scroll to position [361, 0]
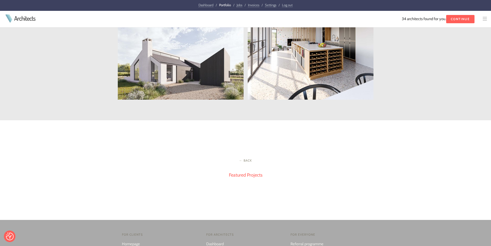
scroll to position [435, 0]
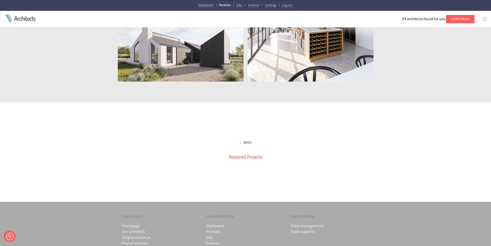
click at [247, 141] on link "← Back" at bounding box center [245, 142] width 13 height 4
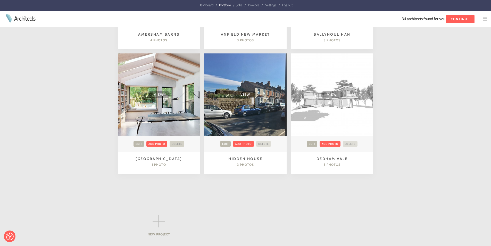
scroll to position [593, 0]
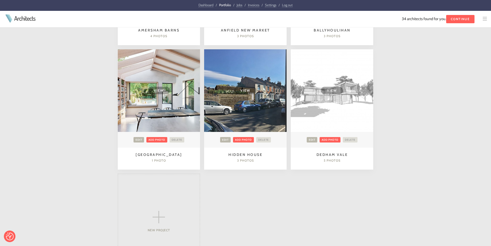
click at [162, 91] on span "View" at bounding box center [159, 90] width 22 height 7
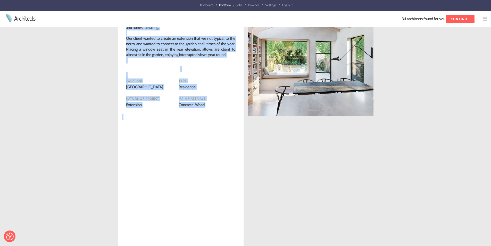
scroll to position [239, 0]
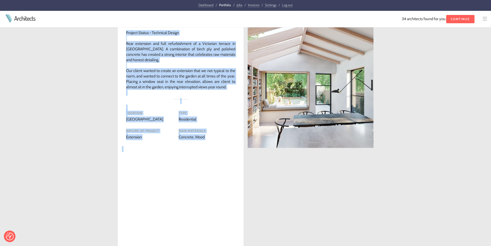
drag, startPoint x: 196, startPoint y: 124, endPoint x: 232, endPoint y: 86, distance: 52.9
click at [232, 86] on div "Dashboard / Portfolio / Jobs / Invoices / Settings / Log out Architects Archite…" at bounding box center [245, 155] width 491 height 788
copy div "Birch House London Project Status - Technical Design Rear extension and full re…"
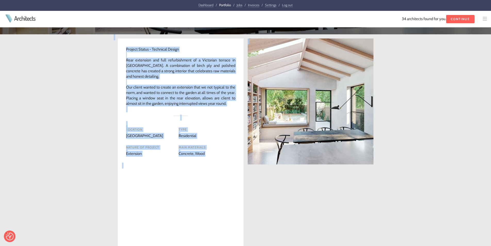
scroll to position [213, 0]
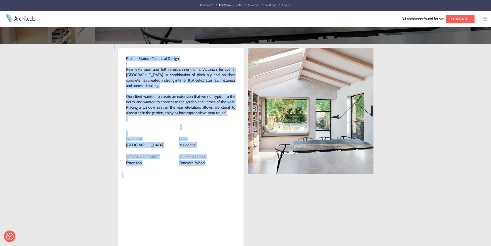
click at [305, 97] on link at bounding box center [311, 111] width 126 height 126
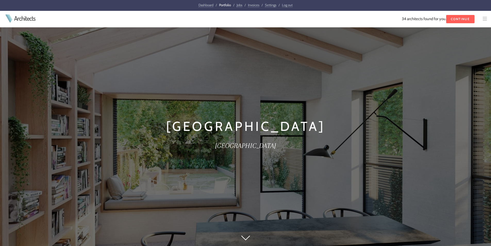
scroll to position [325, 0]
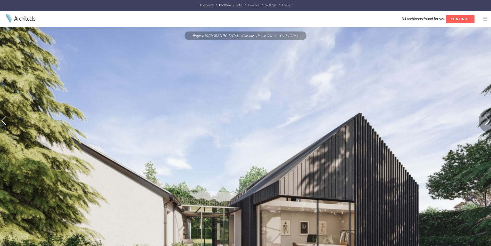
scroll to position [340, 0]
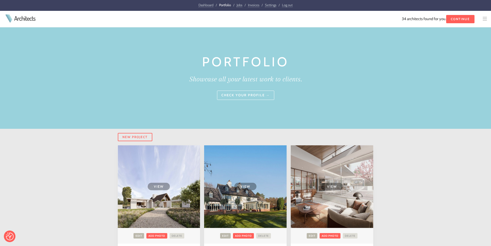
scroll to position [593, 0]
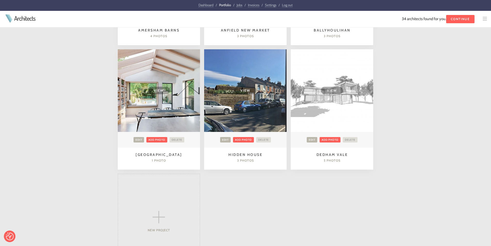
click at [243, 99] on td "View" at bounding box center [245, 90] width 82 height 82
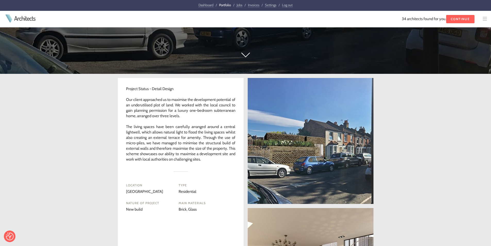
scroll to position [176, 0]
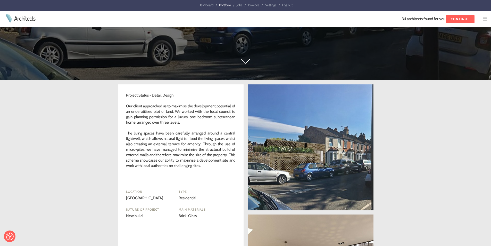
drag, startPoint x: 187, startPoint y: 124, endPoint x: 215, endPoint y: 164, distance: 48.7
copy div "Hidden House London Project Status - Detail Design Our client approached us to …"
click at [216, 185] on div at bounding box center [180, 185] width 109 height 4
click at [311, 186] on link at bounding box center [311, 147] width 126 height 126
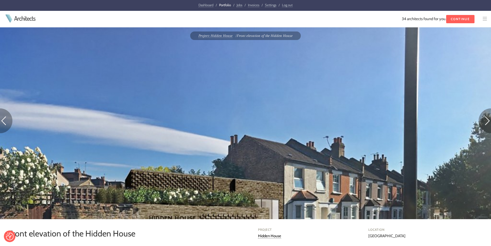
click at [485, 121] on img at bounding box center [484, 120] width 12 height 25
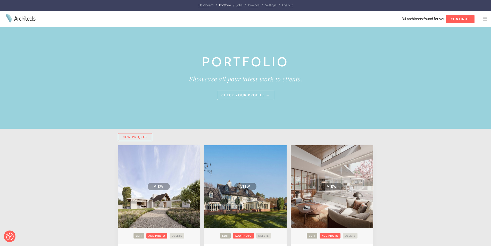
scroll to position [593, 0]
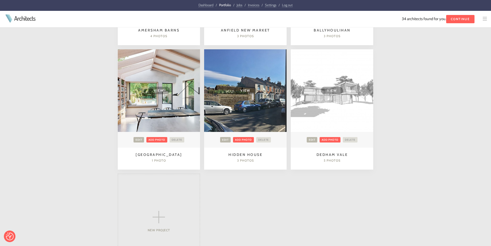
click at [334, 88] on span "View" at bounding box center [332, 90] width 22 height 7
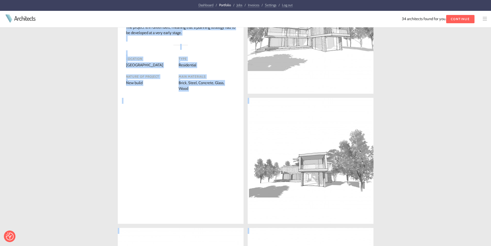
scroll to position [169, 0]
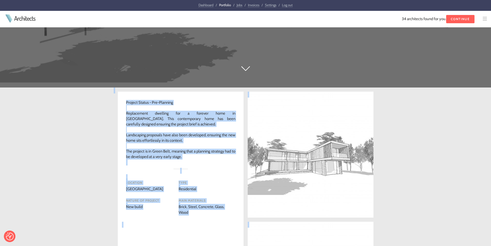
drag, startPoint x: 193, startPoint y: 124, endPoint x: 195, endPoint y: 157, distance: 33.3
copy div "[GEOGRAPHIC_DATA] [GEOGRAPHIC_DATA] Project Status - Pre-Planning Replacement d…"
click at [343, 167] on link at bounding box center [311, 154] width 126 height 126
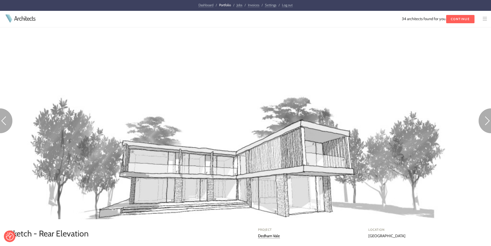
scroll to position [129, 0]
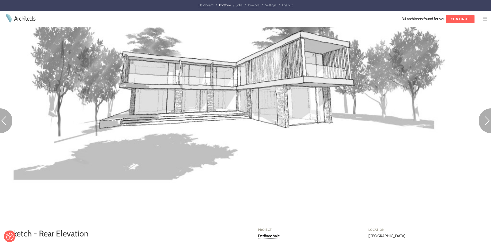
click at [486, 119] on img at bounding box center [484, 120] width 12 height 25
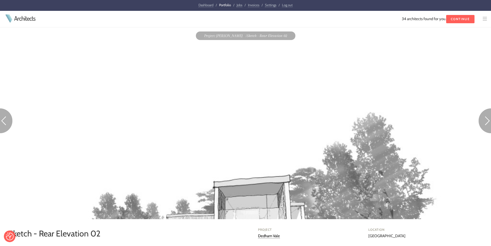
click at [485, 121] on img at bounding box center [484, 120] width 12 height 25
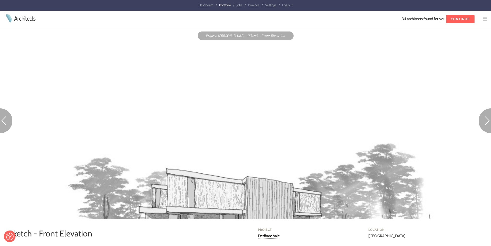
click at [484, 120] on img at bounding box center [484, 120] width 12 height 25
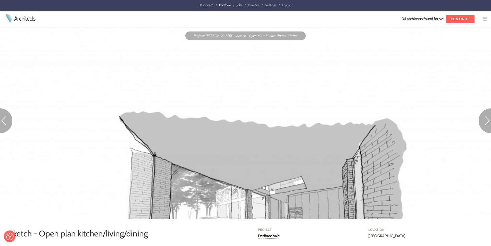
click at [485, 121] on img at bounding box center [484, 120] width 12 height 25
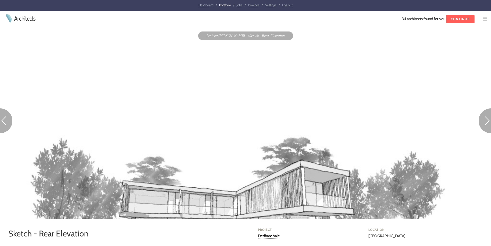
scroll to position [129, 0]
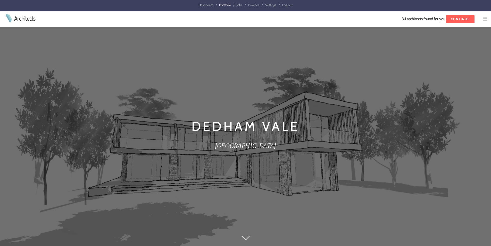
scroll to position [281, 0]
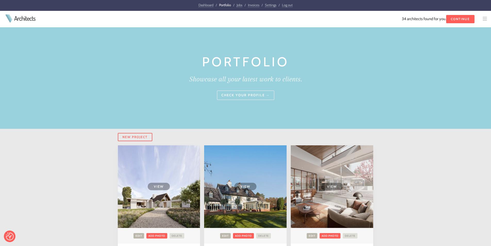
scroll to position [593, 0]
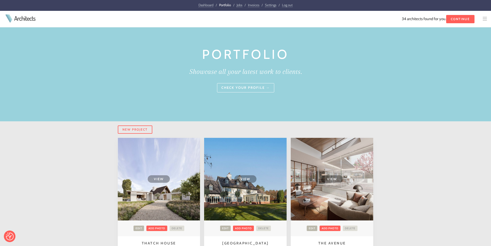
scroll to position [0, 0]
